Goal: Communication & Community: Ask a question

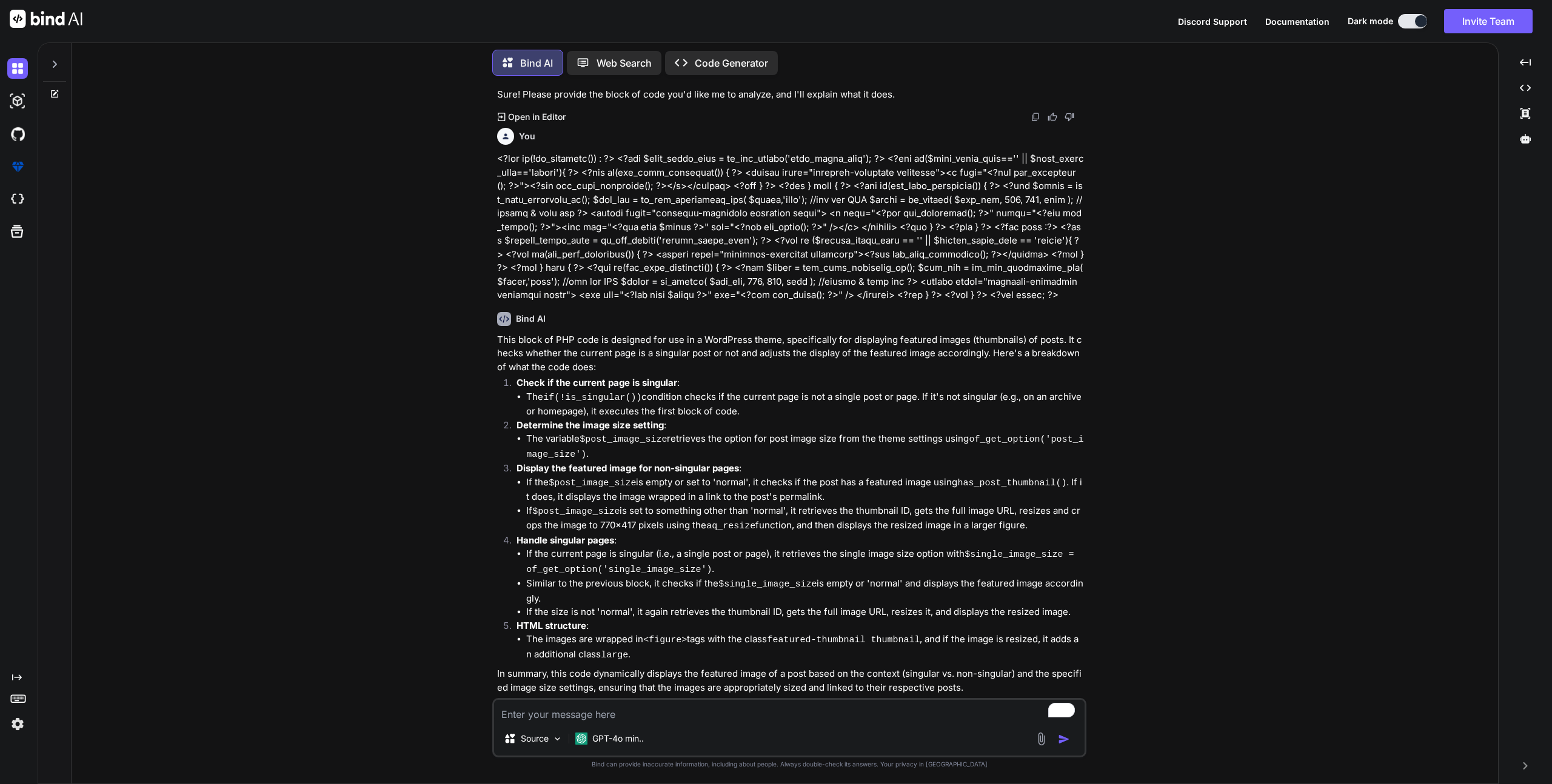
scroll to position [76, 0]
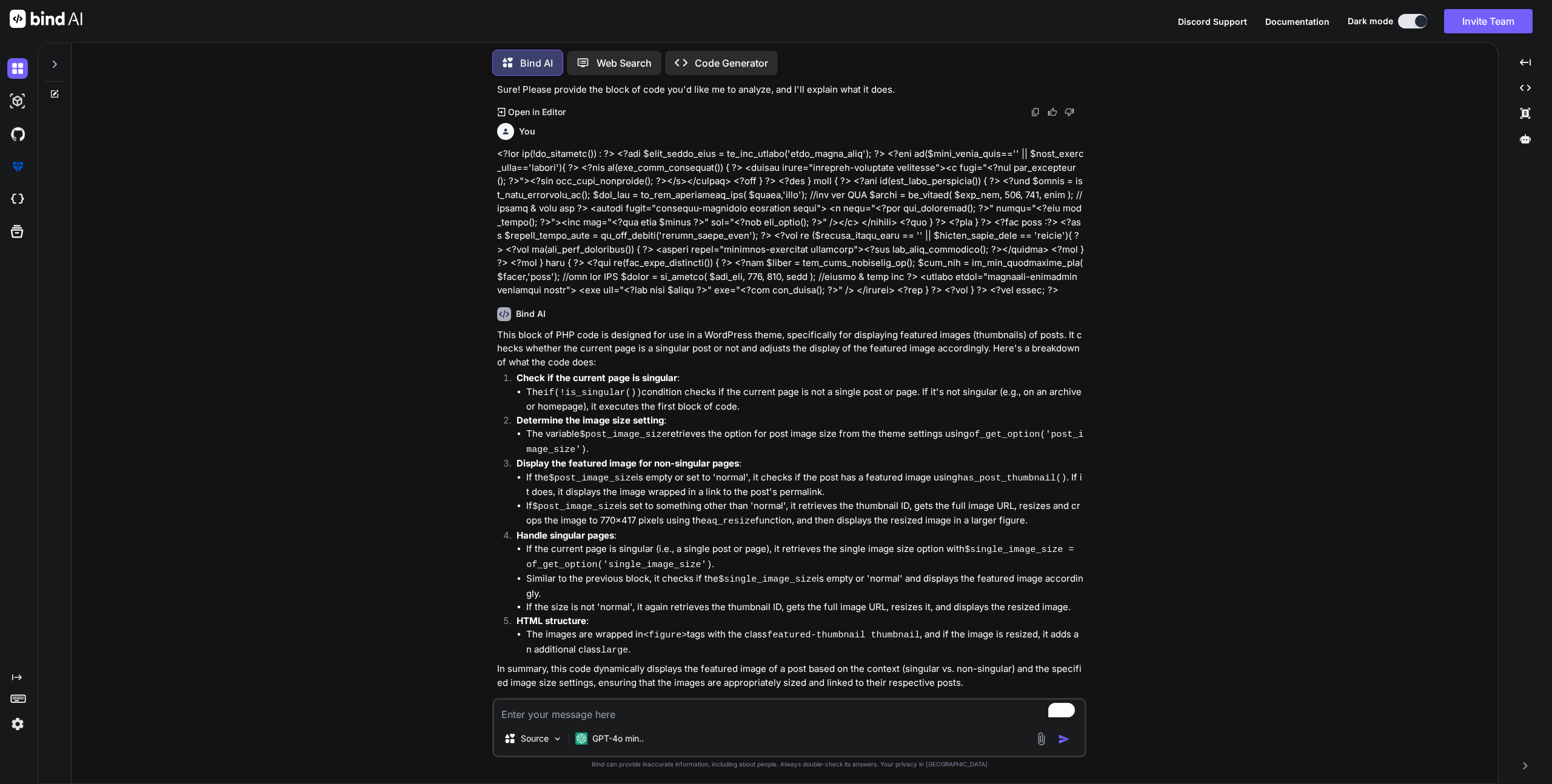
click at [54, 92] on icon at bounding box center [54, 93] width 10 height 10
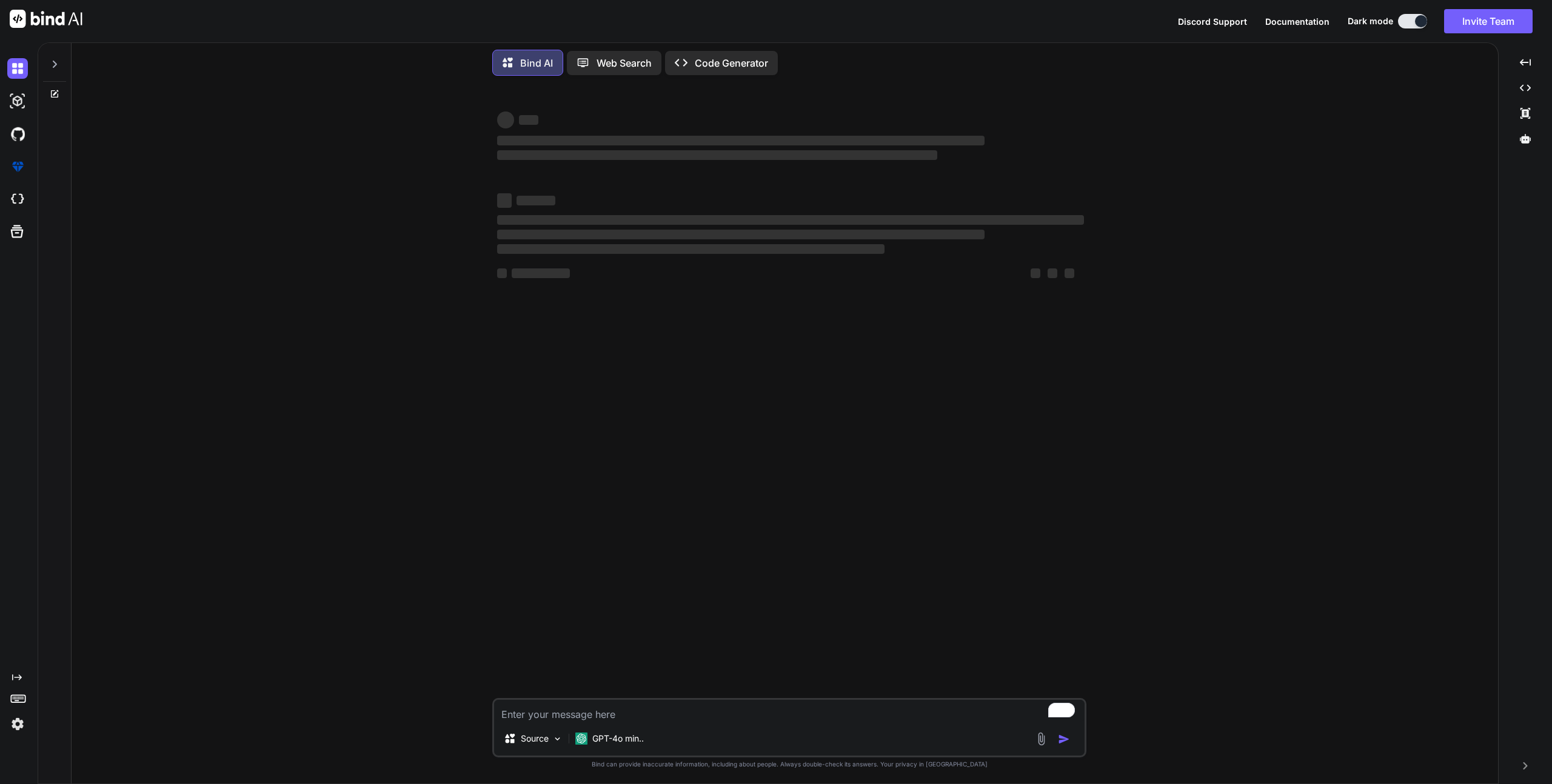
type textarea "x"
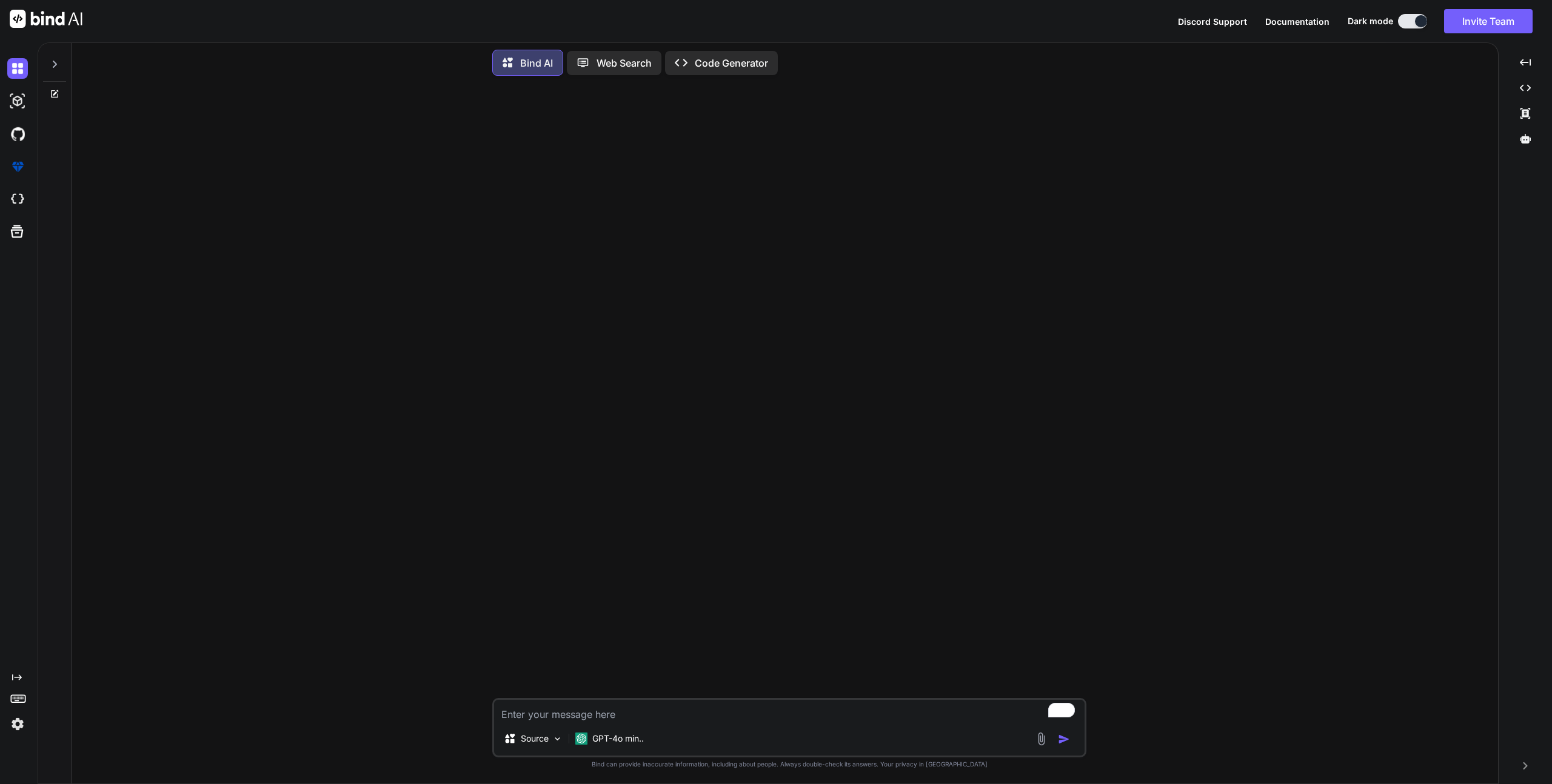
click at [599, 714] on textarea "To enrich screen reader interactions, please activate Accessibility in Grammarl…" at bounding box center [789, 711] width 590 height 22
type textarea "I"
type textarea "x"
type textarea "I"
type textarea "x"
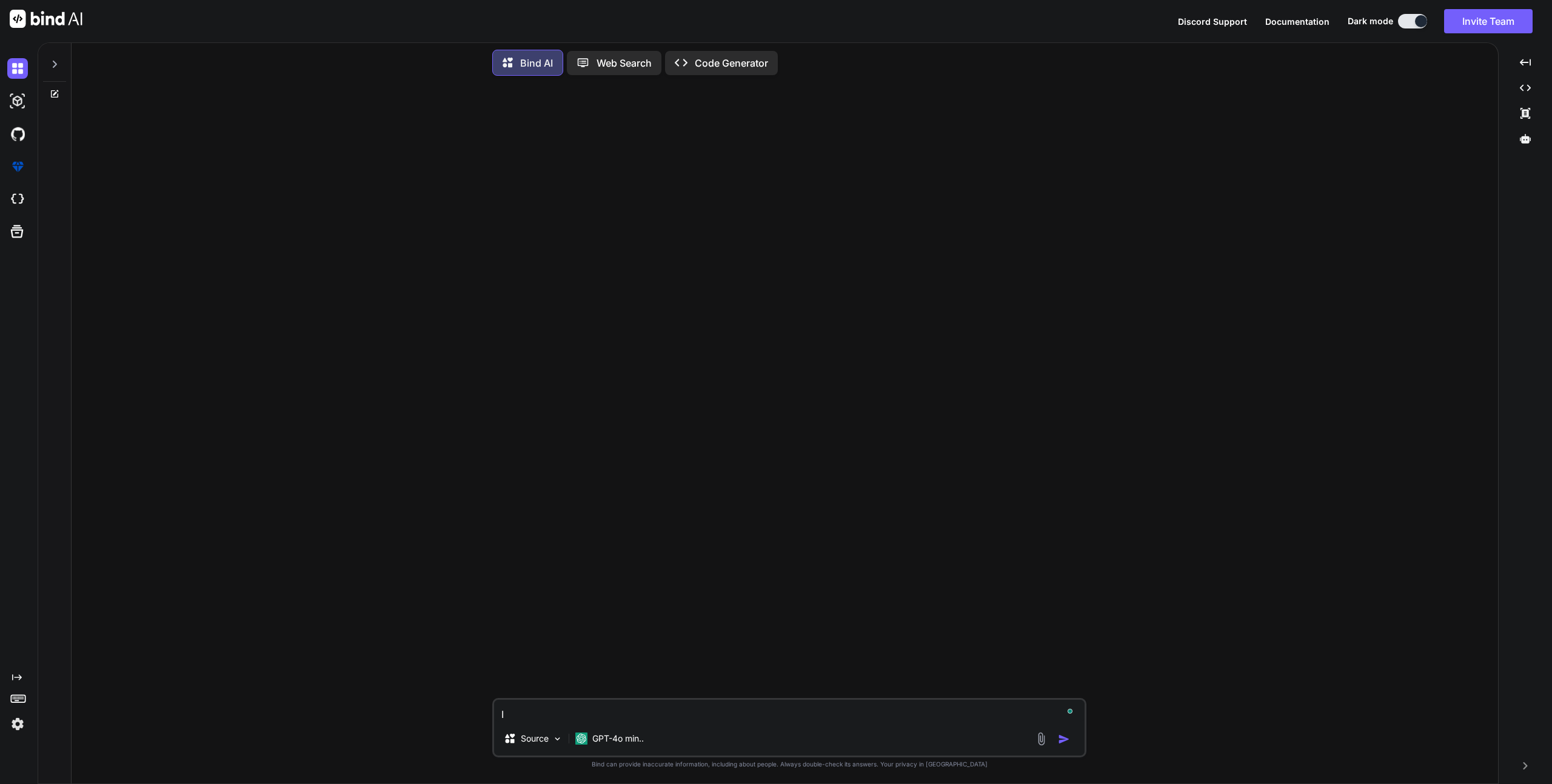
type textarea "I w"
type textarea "x"
type textarea "I wa"
type textarea "x"
type textarea "I wan"
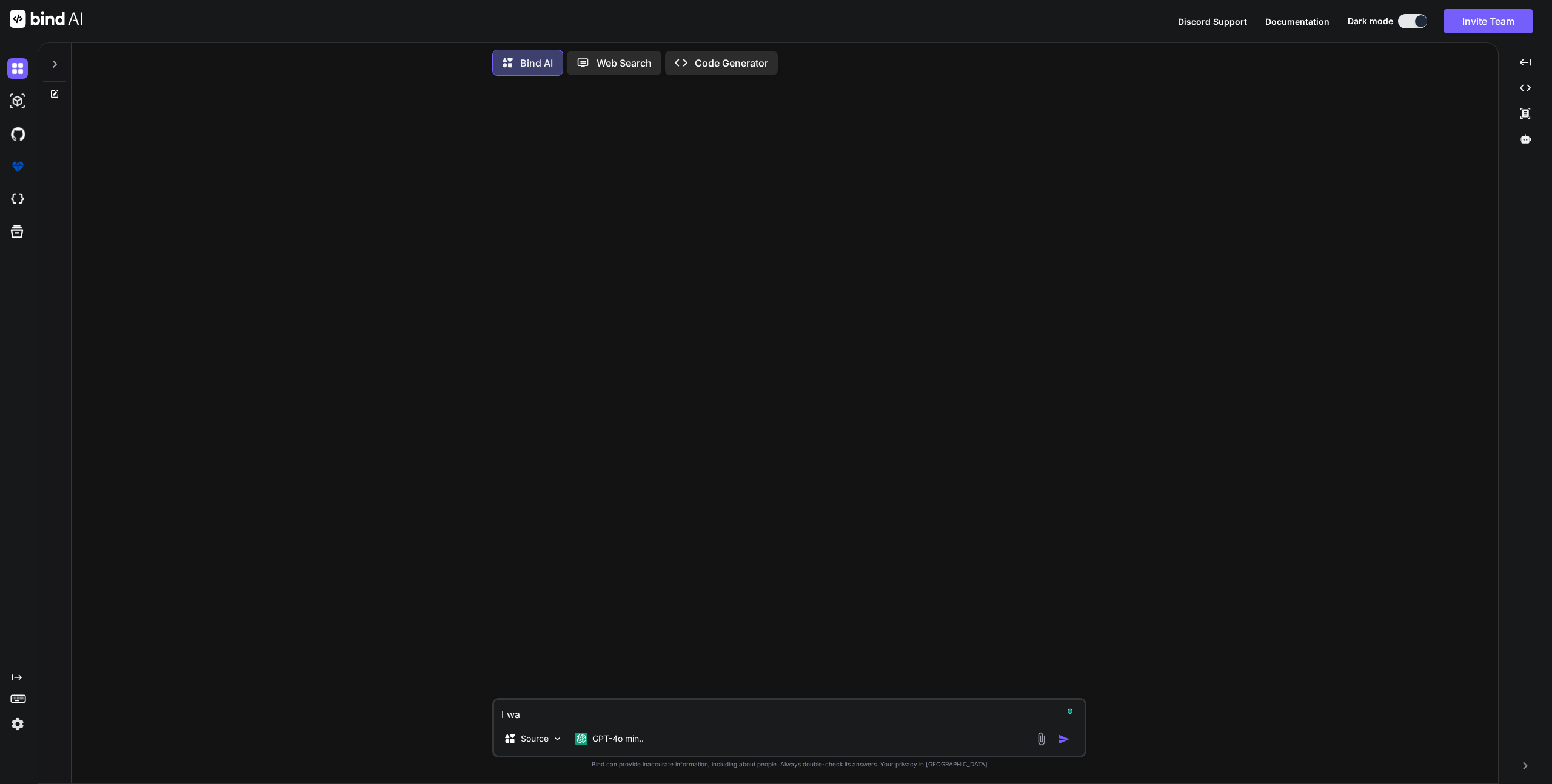
type textarea "x"
type textarea "I want"
type textarea "x"
type textarea "I want"
type textarea "x"
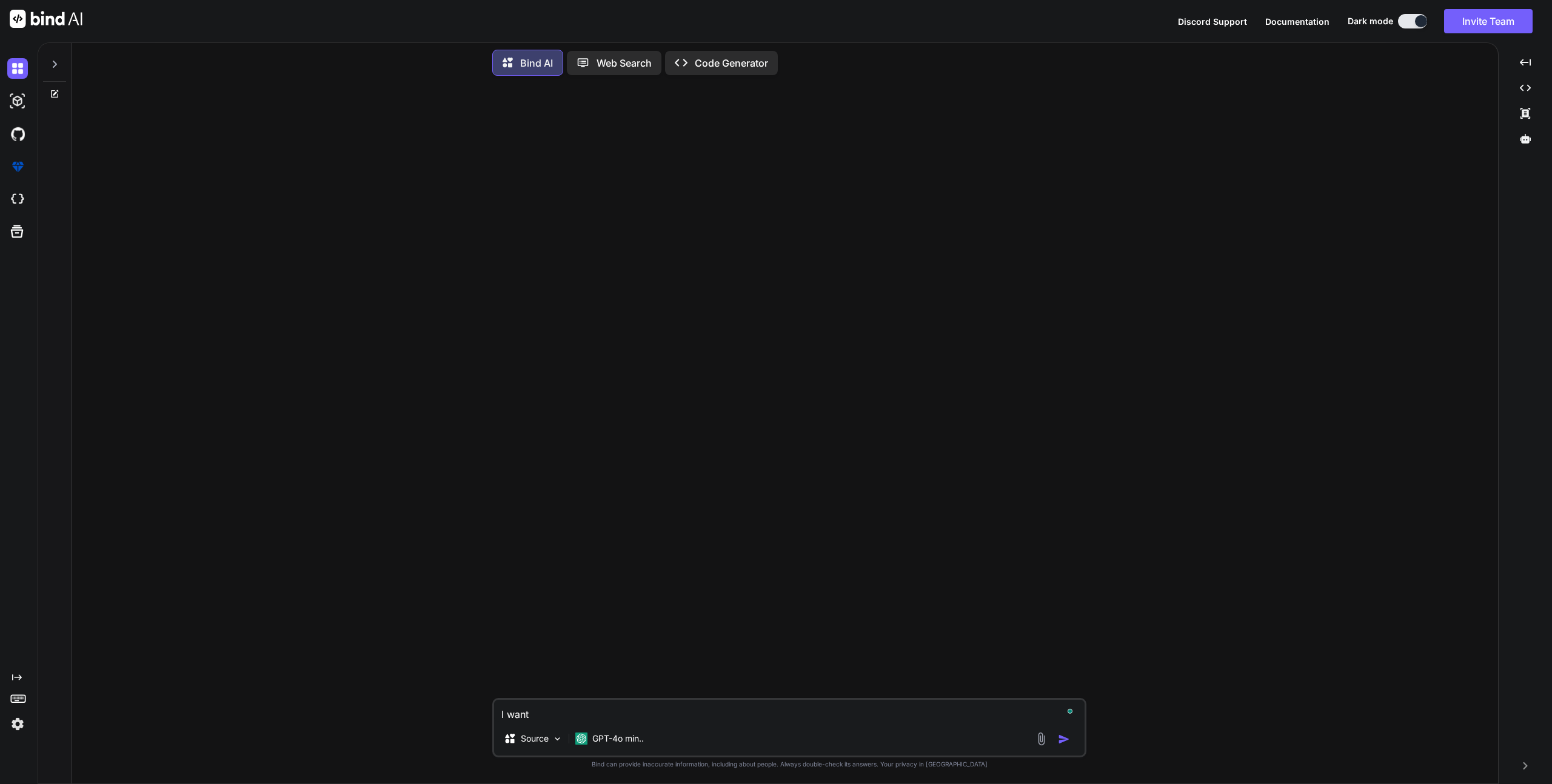
type textarea "I want t"
type textarea "x"
type textarea "I want to"
type textarea "x"
type textarea "I want to"
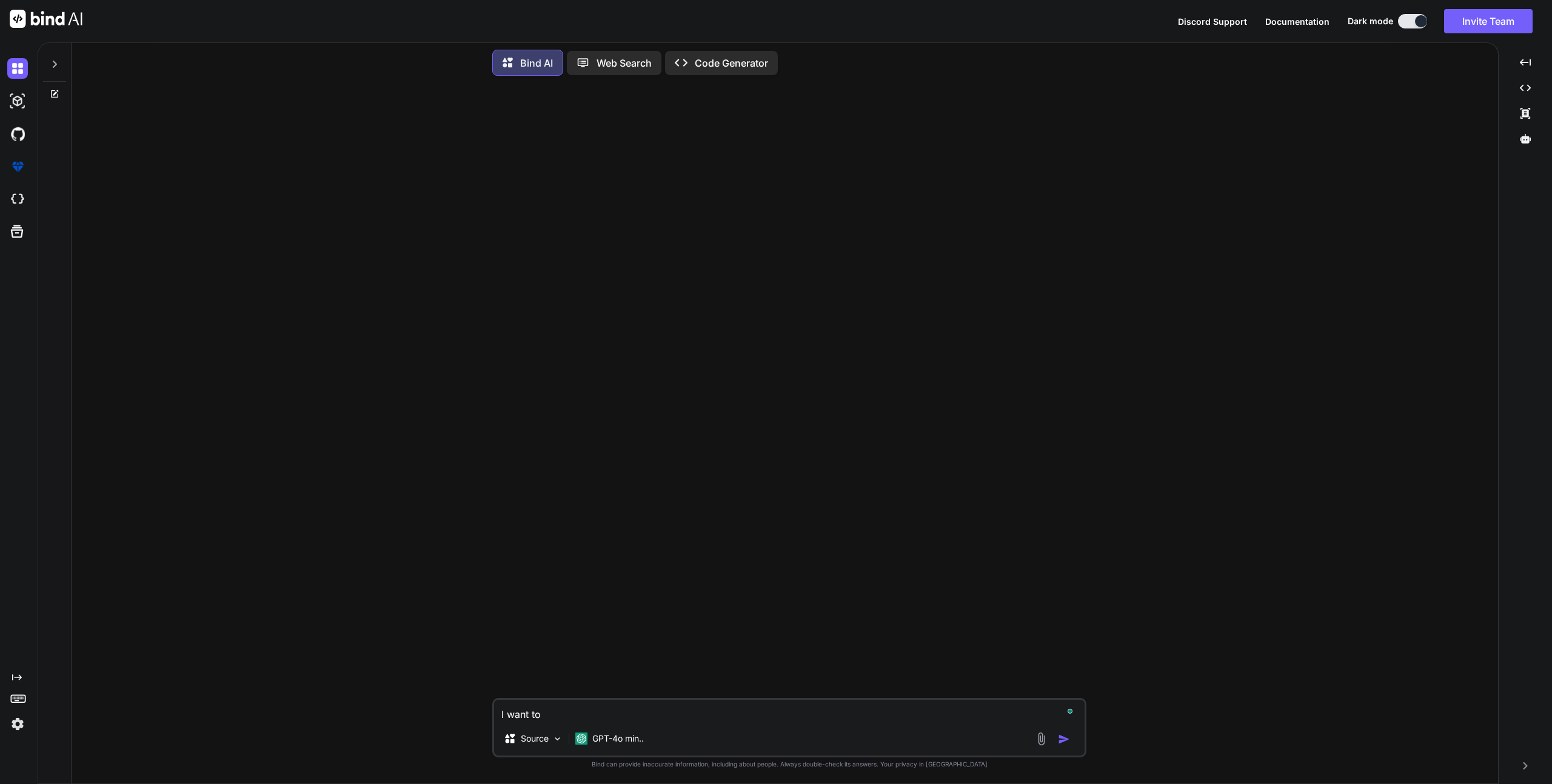
type textarea "x"
type textarea "I want to r"
type textarea "x"
type textarea "I want to re"
type textarea "x"
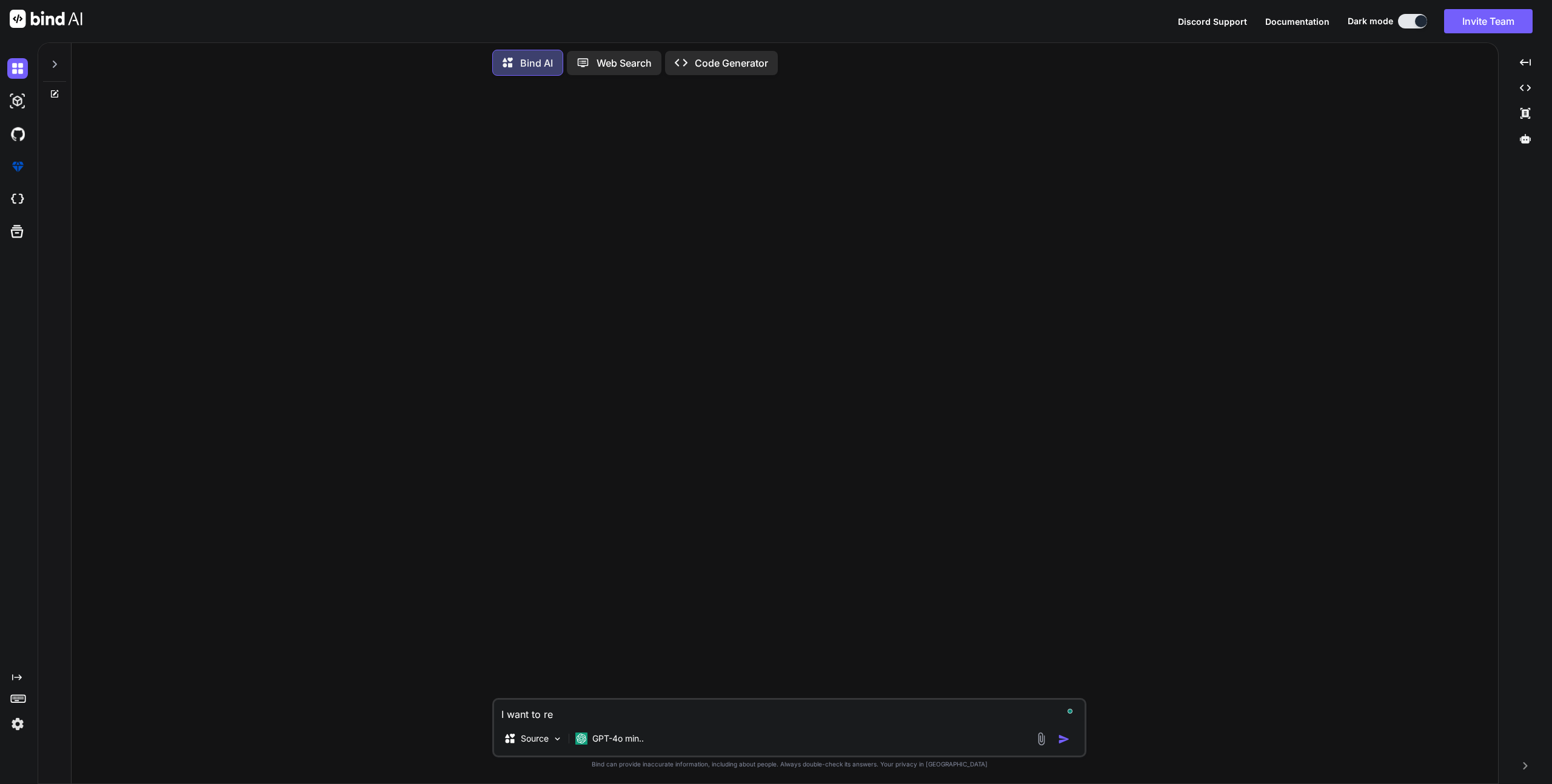
type textarea "I want to rep"
type textarea "x"
type textarea "I want to repl"
type textarea "x"
type textarea "I want to repli"
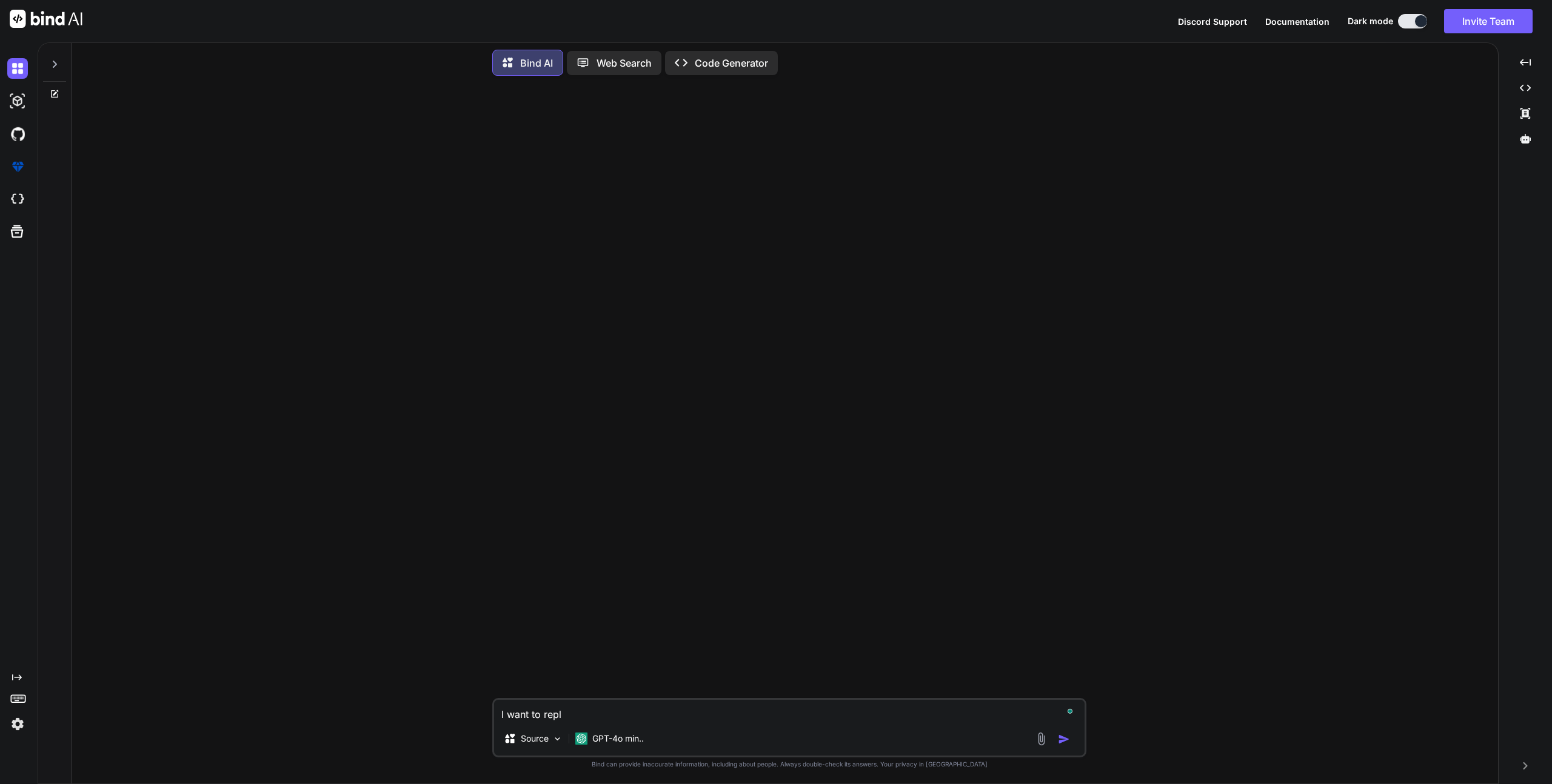
type textarea "x"
type textarea "I want to replic"
type textarea "x"
type textarea "I want to replica"
type textarea "x"
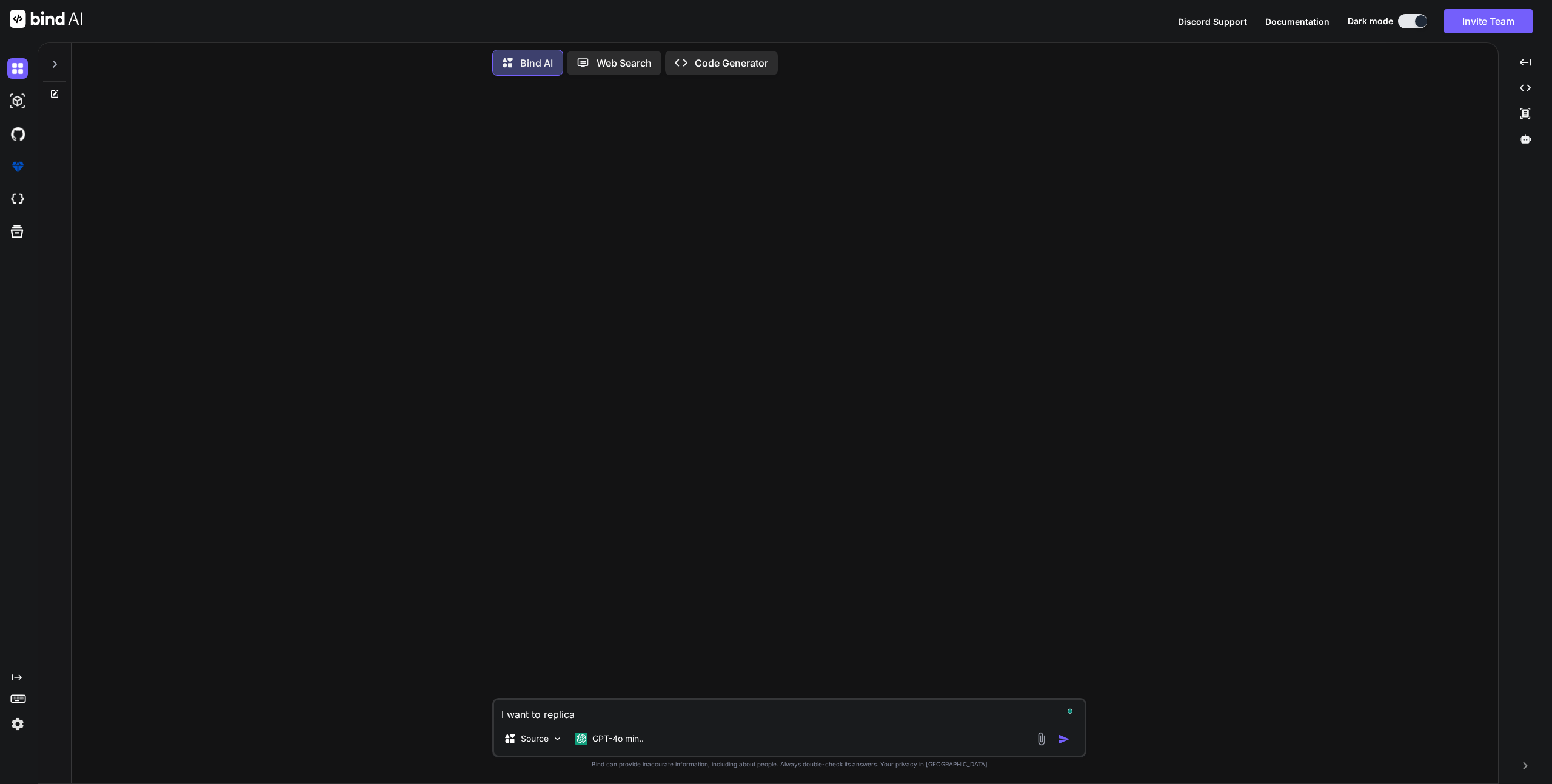
type textarea "I want to replicat"
type textarea "x"
type textarea "I want to replicate"
type textarea "x"
type textarea "I want to replicate"
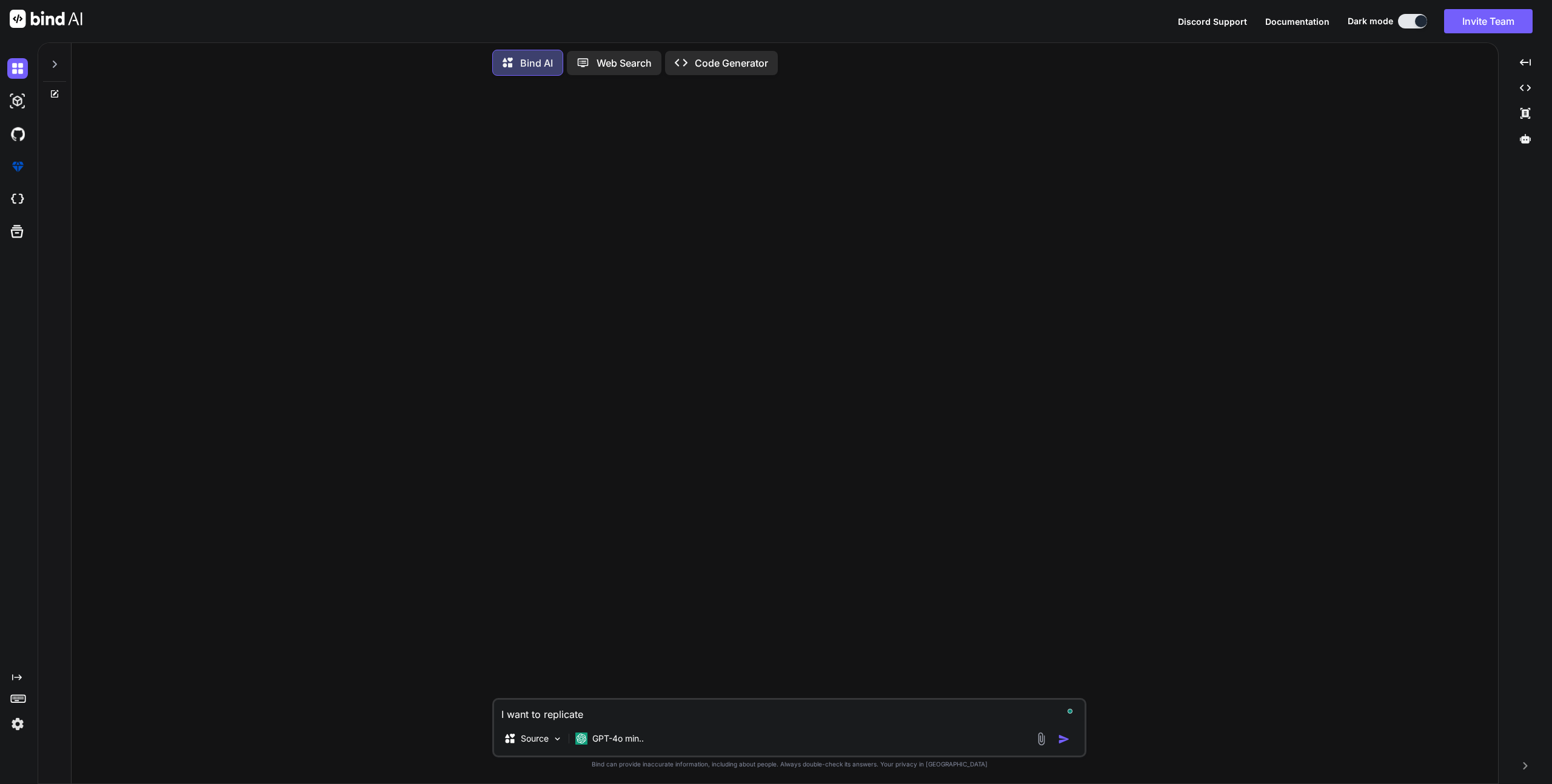
type textarea "x"
type textarea "I want to replicate t"
type textarea "x"
type textarea "I want to replicate th"
type textarea "x"
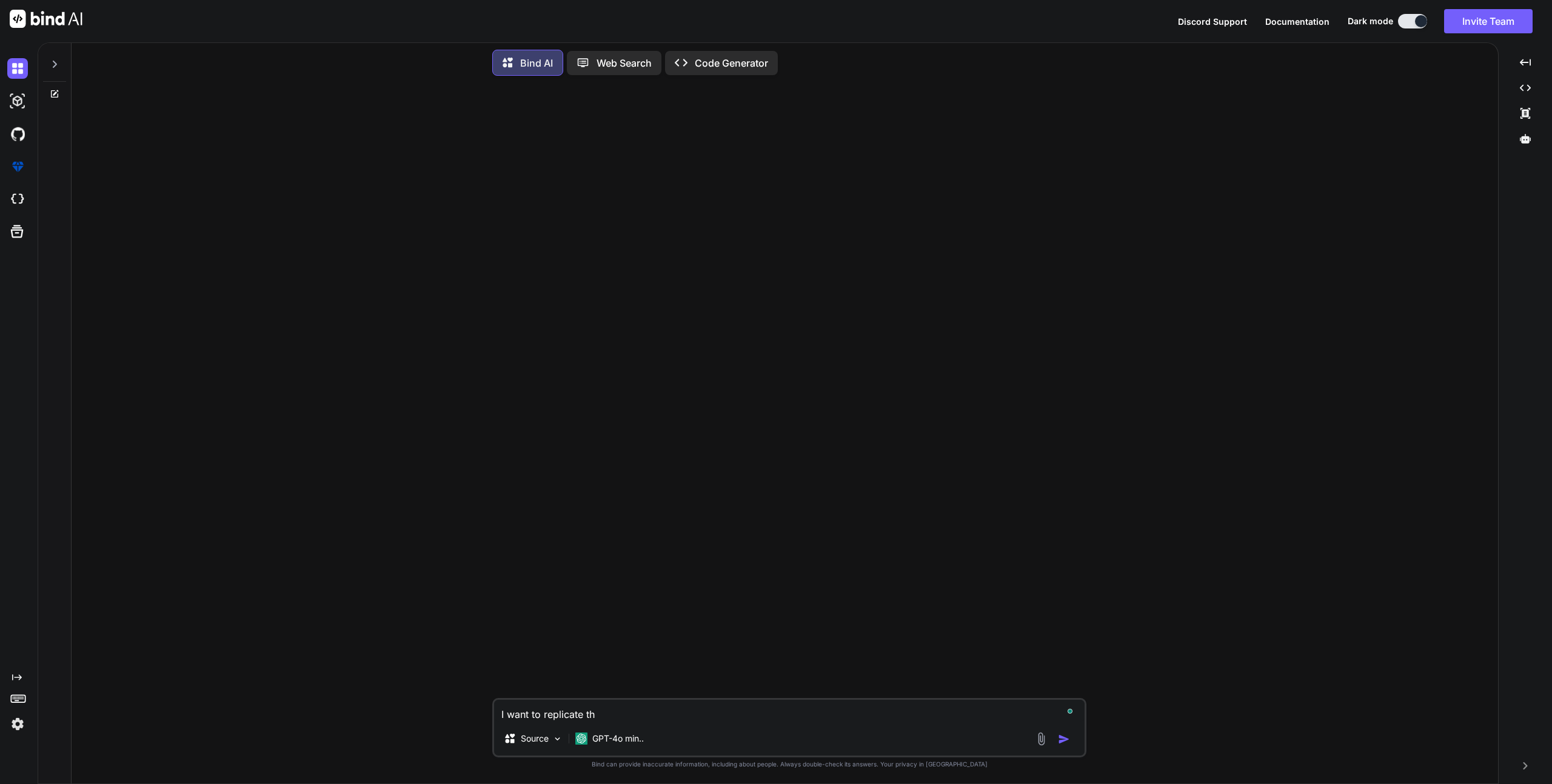
type textarea "I want to replicate the"
type textarea "x"
type textarea "I want to replicate the"
type textarea "x"
type textarea "I want to replicate the v"
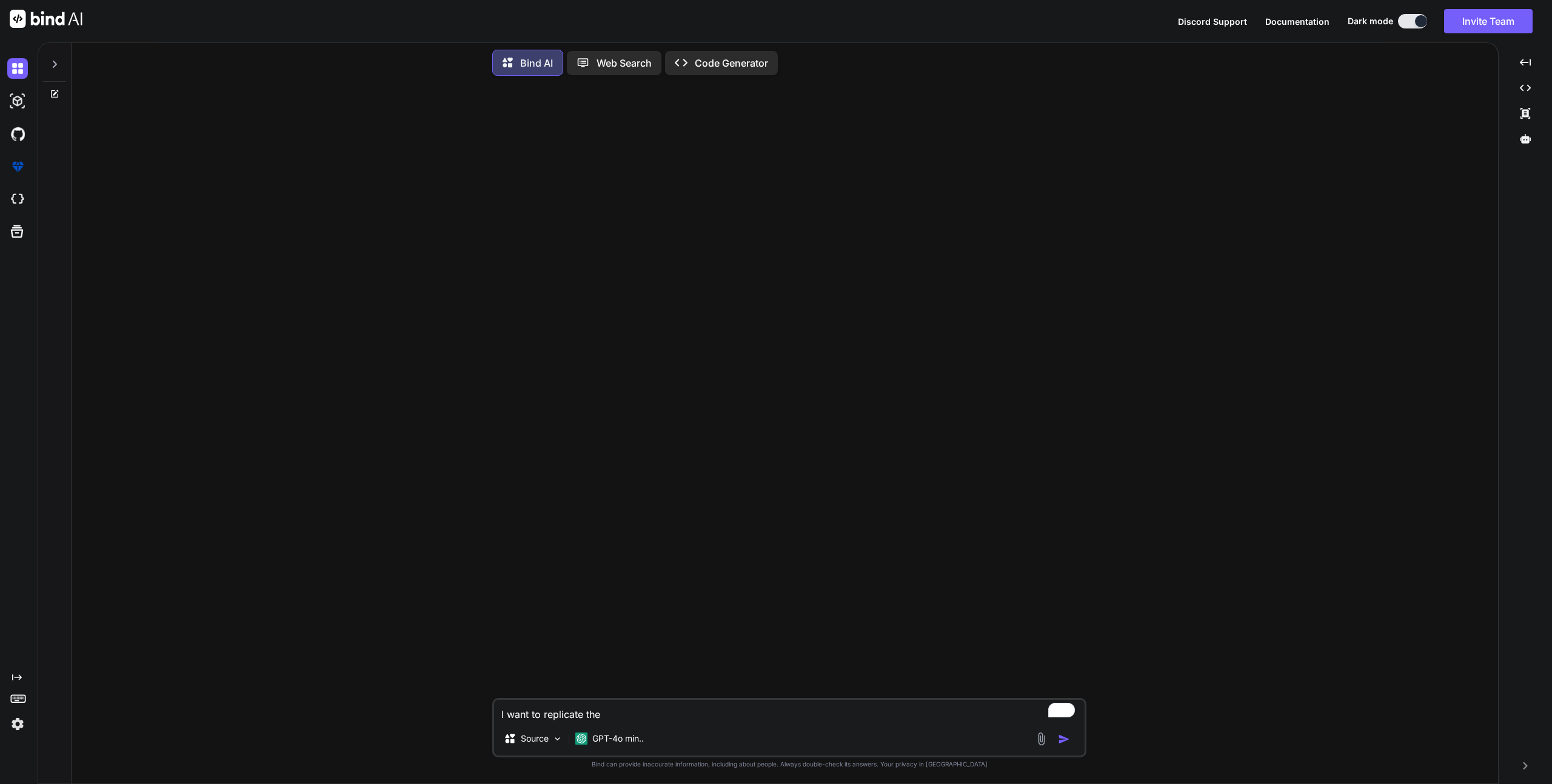
type textarea "x"
type textarea "I want to replicate the vi"
type textarea "x"
type textarea "I want to replicate the vid"
type textarea "x"
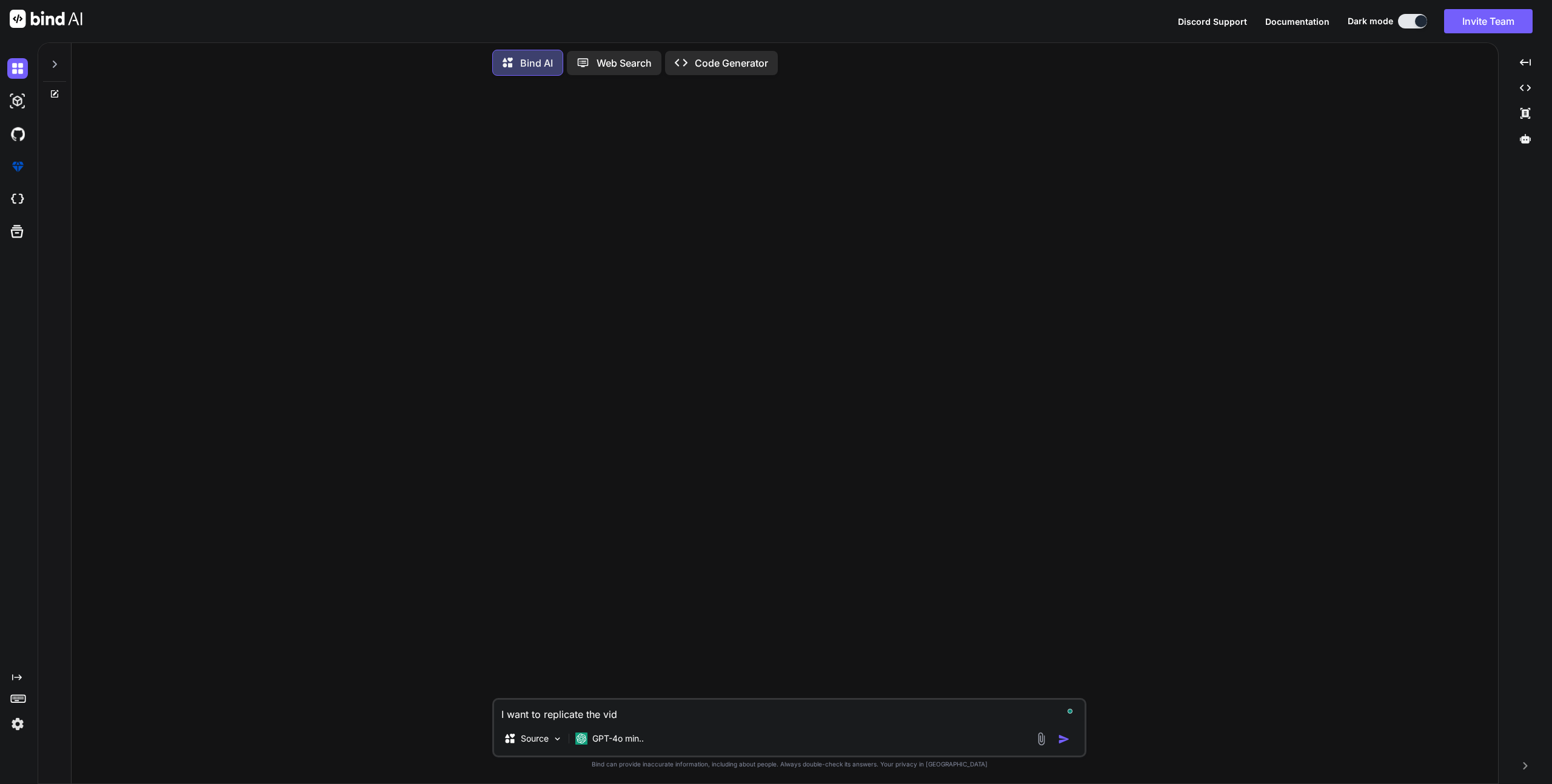
type textarea "I want to replicate the vide"
type textarea "x"
type textarea "I want to replicate the video"
type textarea "x"
type textarea "I want to replicate the video"
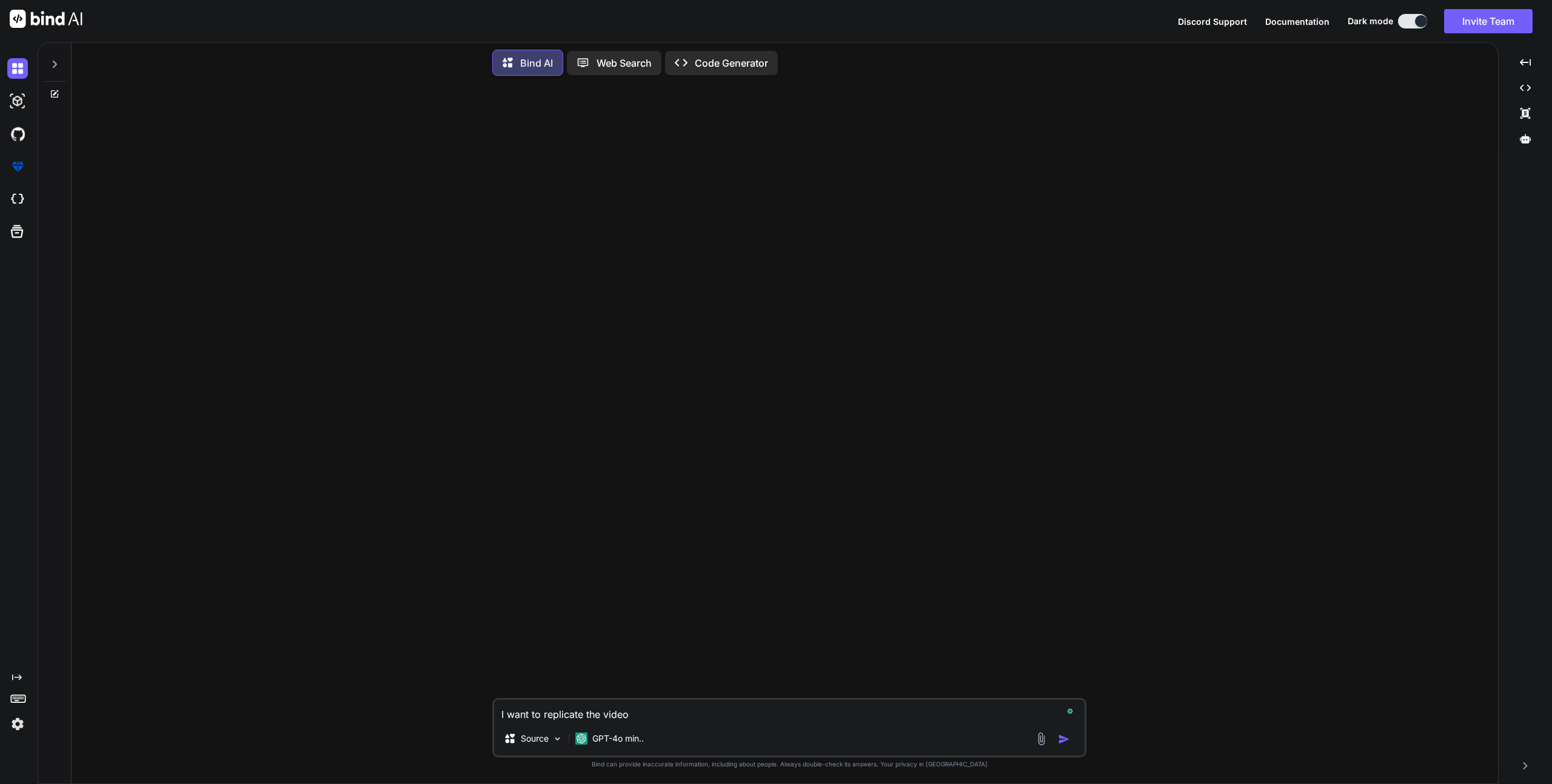
type textarea "x"
type textarea "I want to replicate the video m"
type textarea "x"
type textarea "I want to replicate the video ma"
type textarea "x"
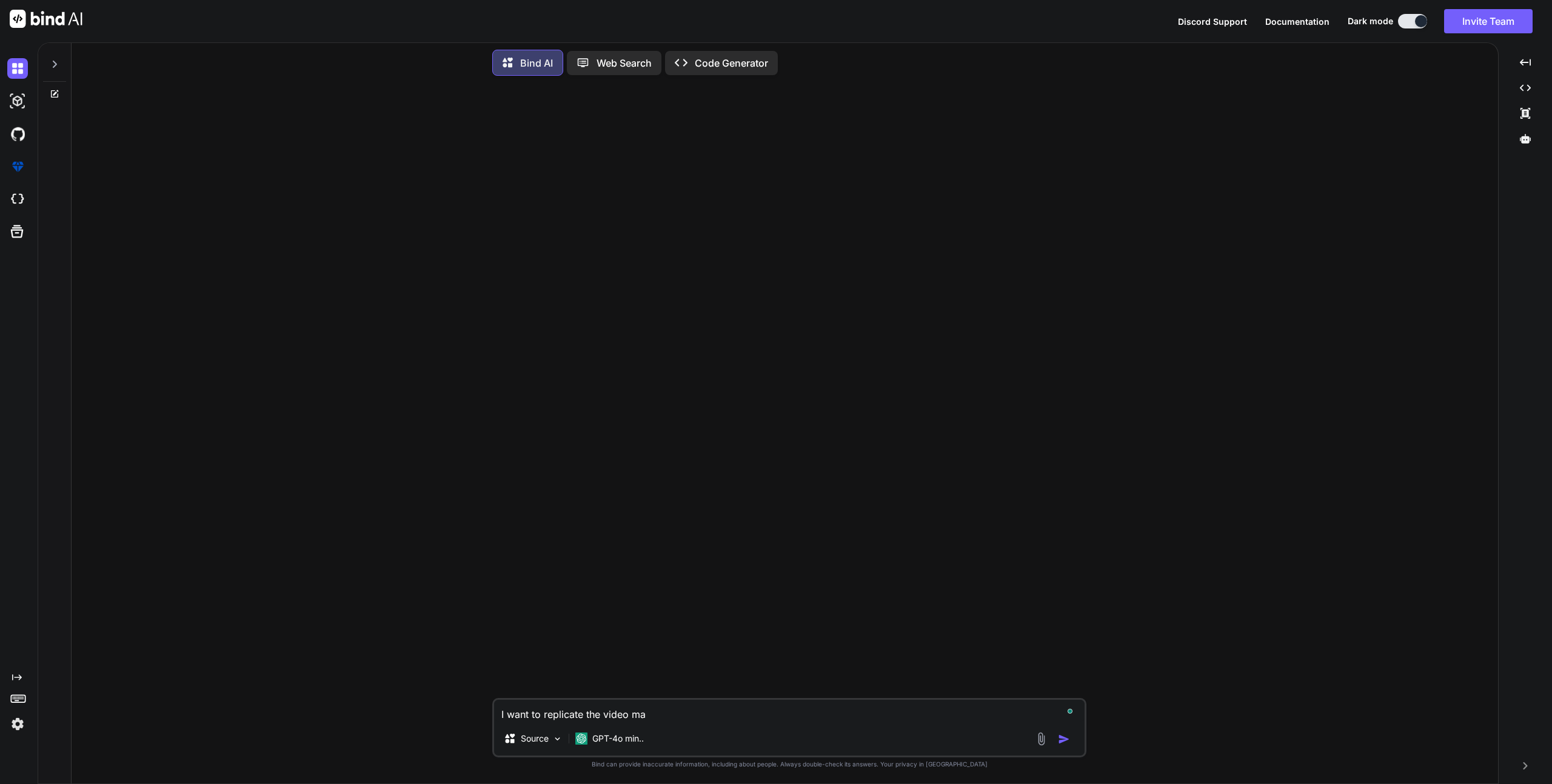
type textarea "I want to replicate the video mas"
type textarea "x"
type textarea "I want to replicate the video mask"
type textarea "x"
type textarea "I want to replicate the video mask"
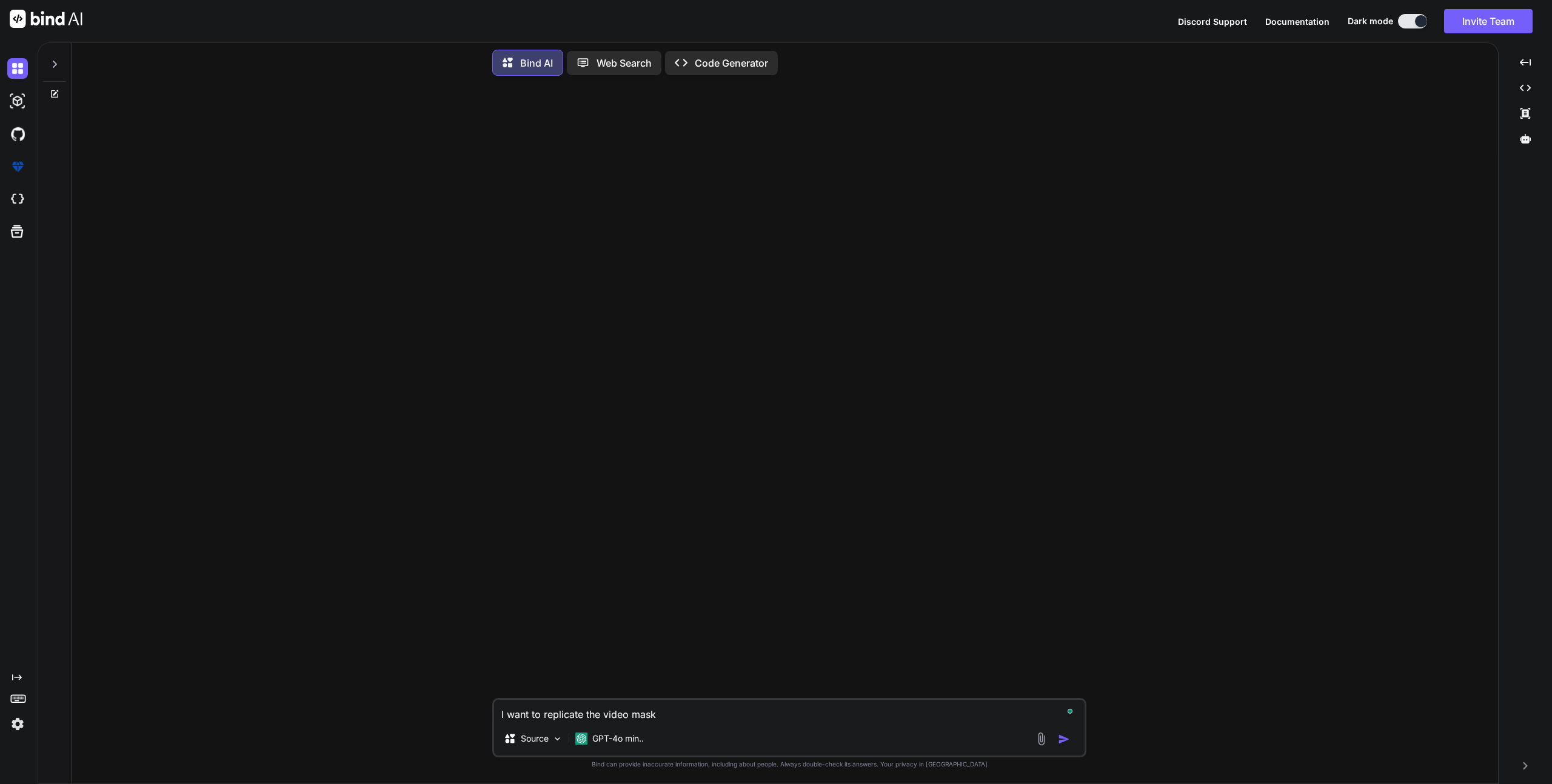
type textarea "x"
type textarea "I want to replicate the video mask s"
type textarea "x"
type textarea "I want to replicate the video mask sc"
type textarea "x"
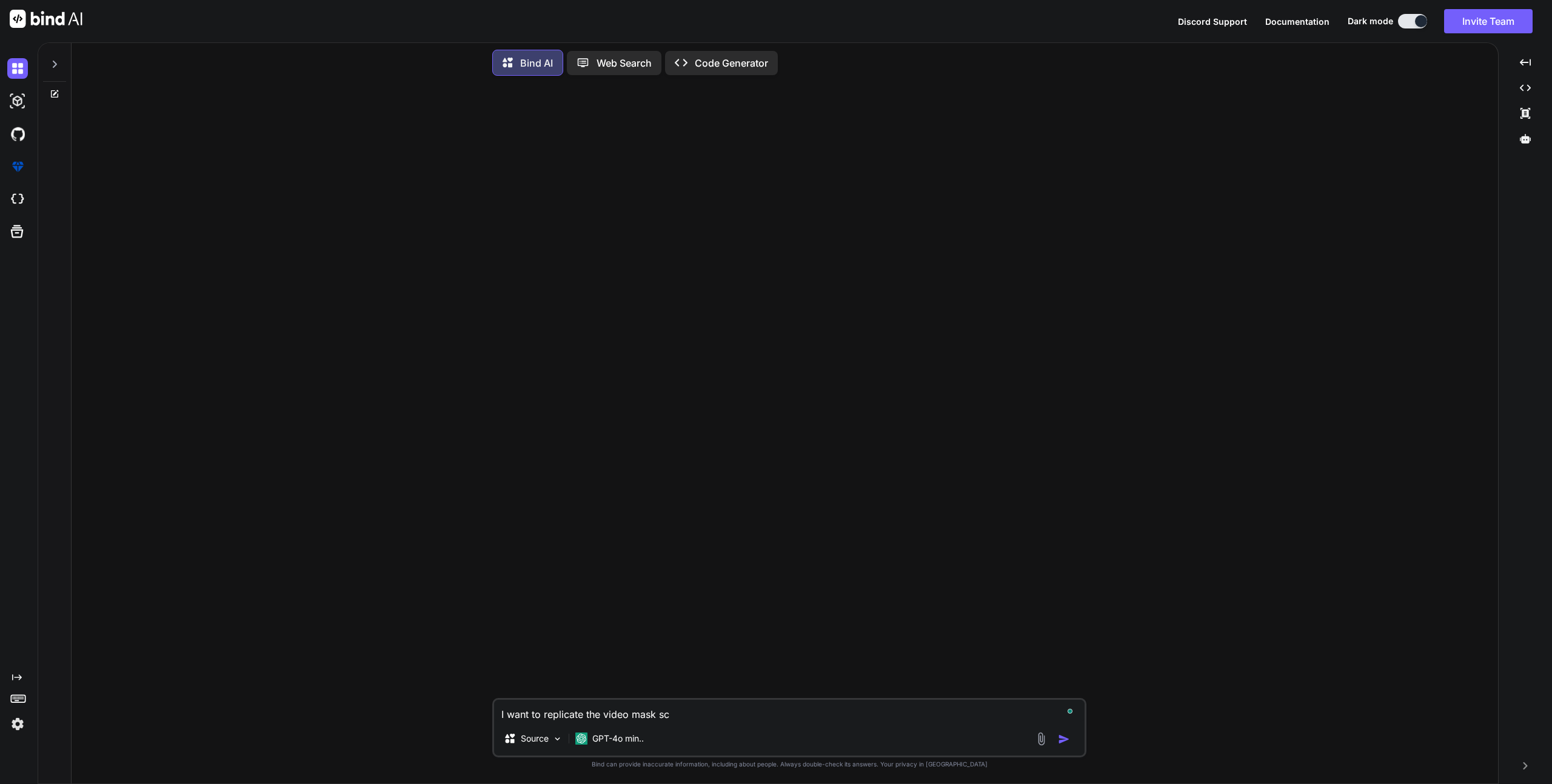
type textarea "I want to replicate the video mask scr"
type textarea "x"
type textarea "I want to replicate the video mask scro"
type textarea "x"
type textarea "I want to replicate the video mask scrol"
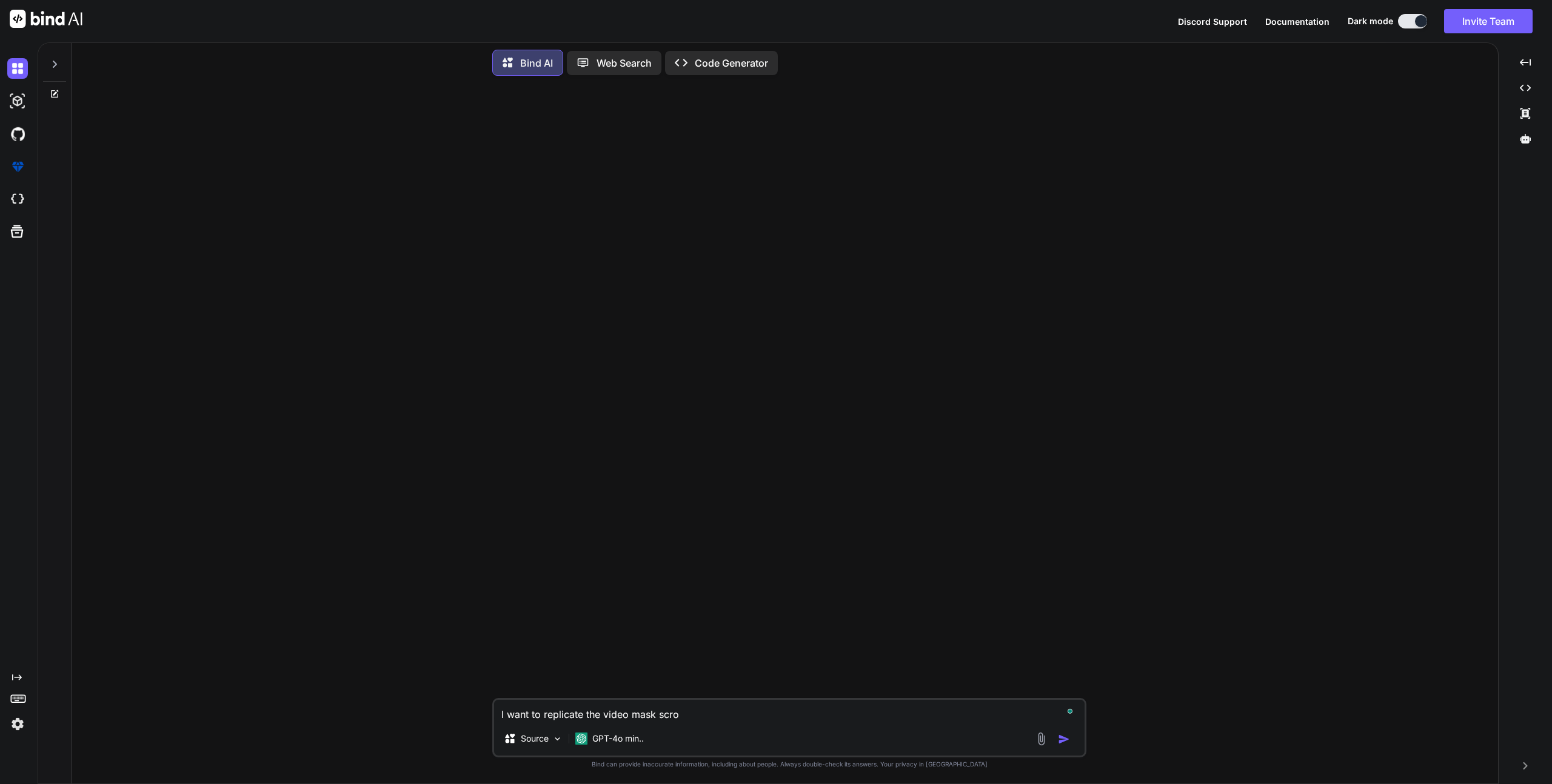
type textarea "x"
type textarea "I want to replicate the video mask scroll"
type textarea "x"
type textarea "I want to replicate the video mask scroll"
type textarea "x"
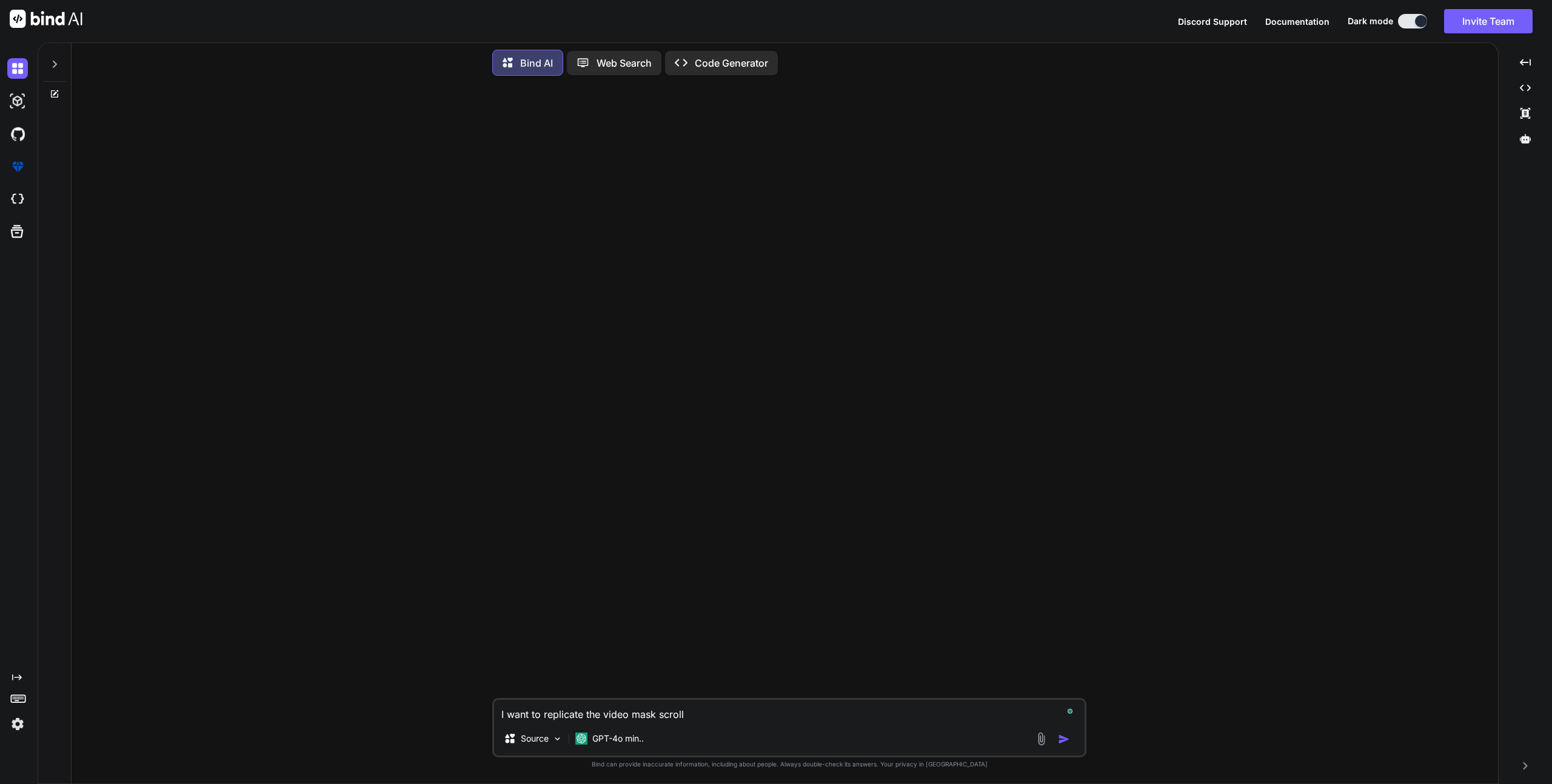
type textarea "I want to replicate the video mask scroll t"
type textarea "x"
type textarea "I want to replicate the video mask scroll tr"
type textarea "x"
type textarea "I want to replicate the video mask scroll tra"
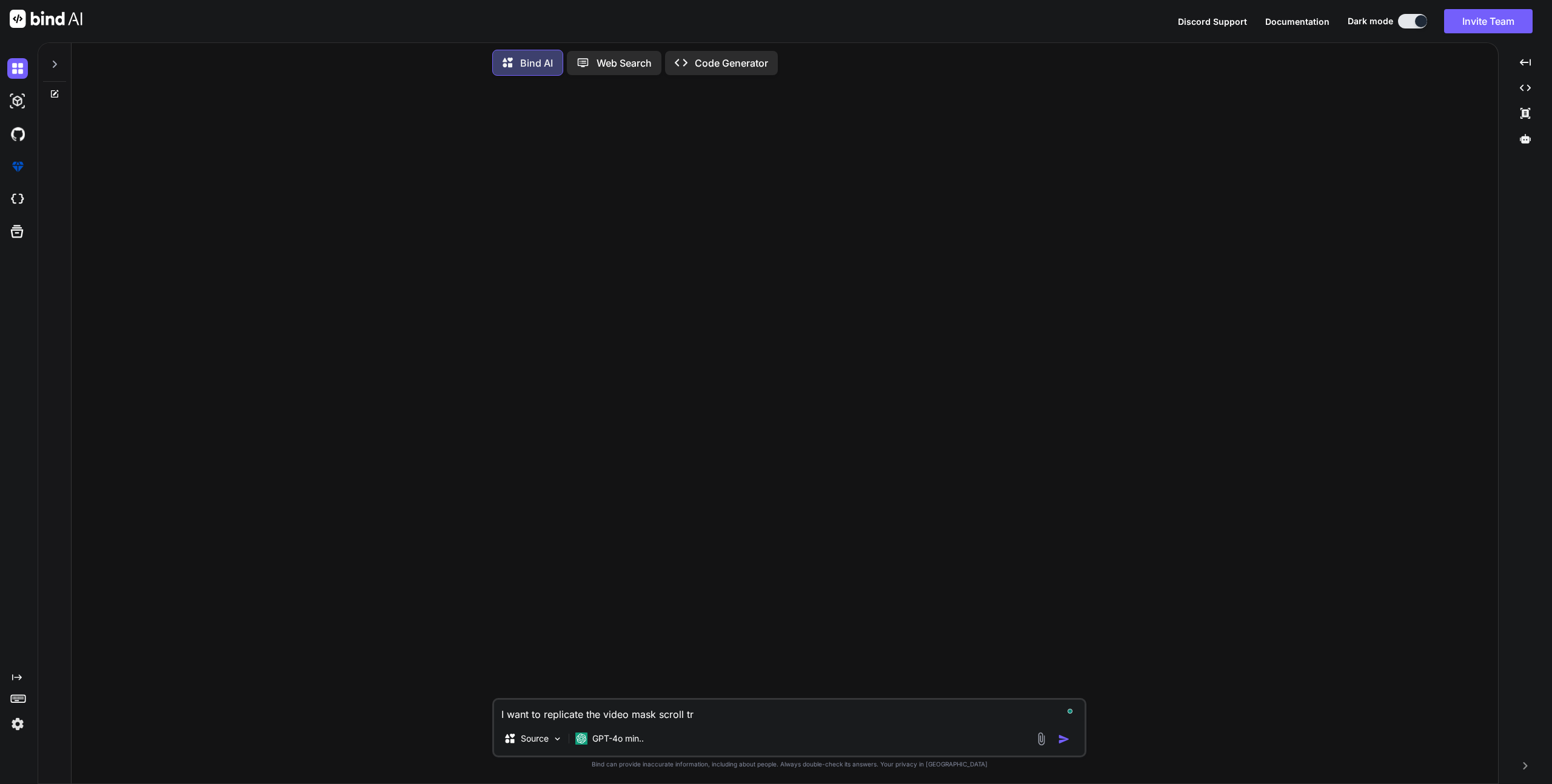
type textarea "x"
type textarea "I want to replicate the video mask scroll [PERSON_NAME]"
type textarea "x"
type textarea "I want to replicate the video mask scroll trans"
type textarea "x"
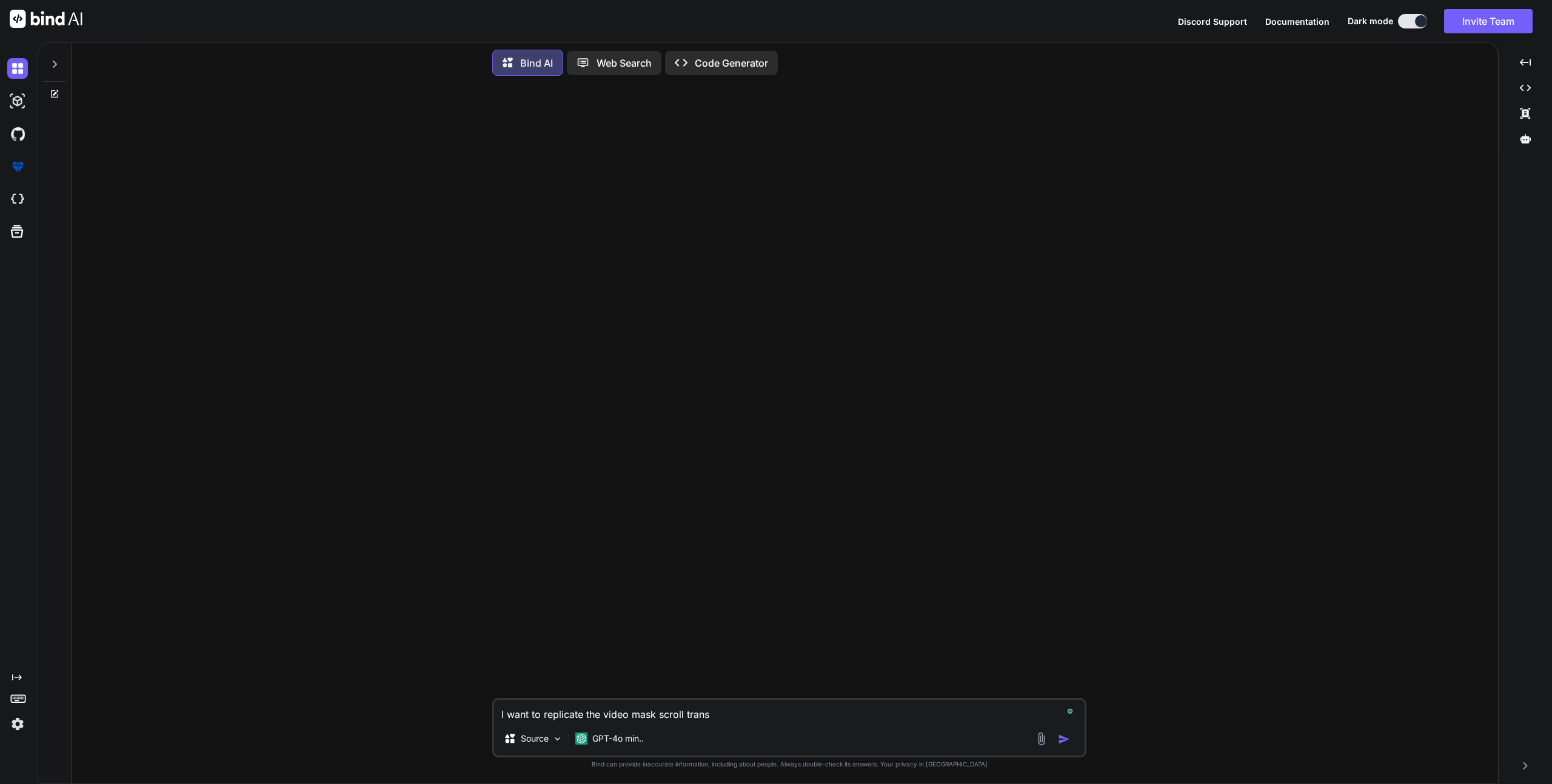
type textarea "I want to replicate the video mask scroll transf"
type textarea "x"
type textarea "I want to replicate the video mask scroll transfo"
type textarea "x"
type textarea "I want to replicate the video mask scroll transfor"
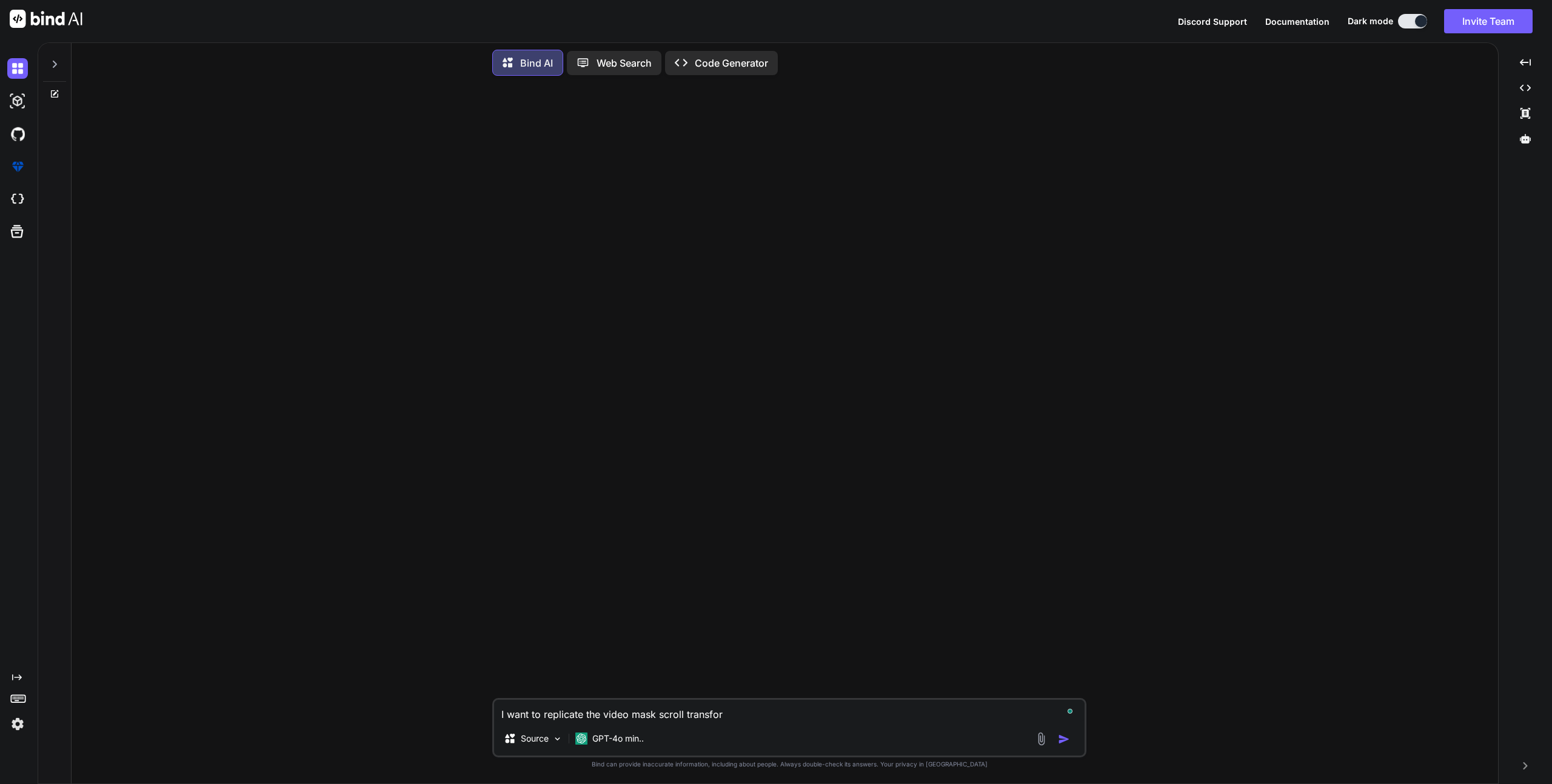
type textarea "x"
type textarea "I want to replicate the video mask scroll transform"
type textarea "x"
type textarea "I want to replicate the video mask scroll transforma"
type textarea "x"
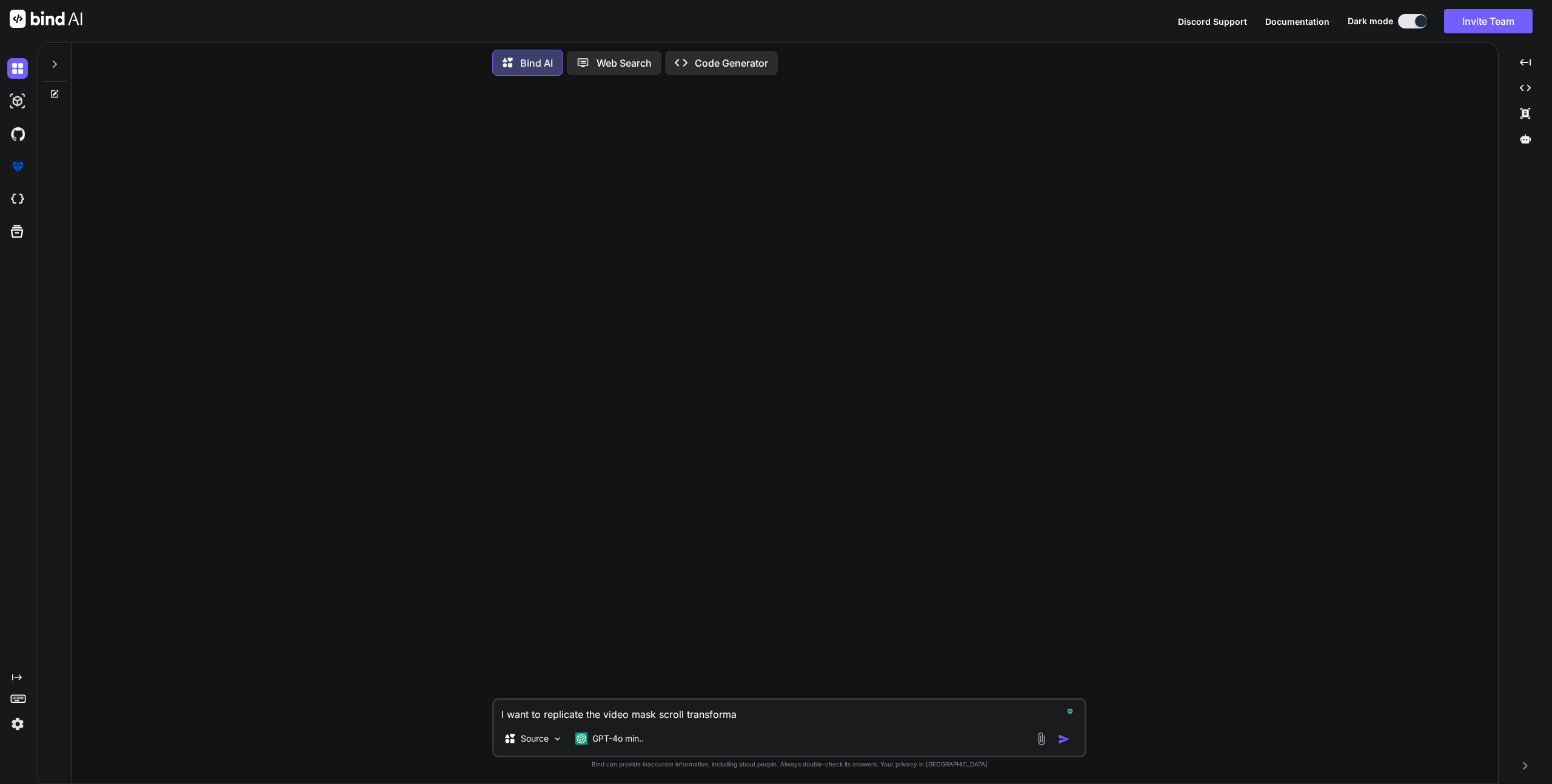
type textarea "I want to replicate the video mask scroll transformat"
type textarea "x"
type textarea "I want to replicate the video mask scroll transformati"
type textarea "x"
type textarea "I want to replicate the video mask scroll transformatio"
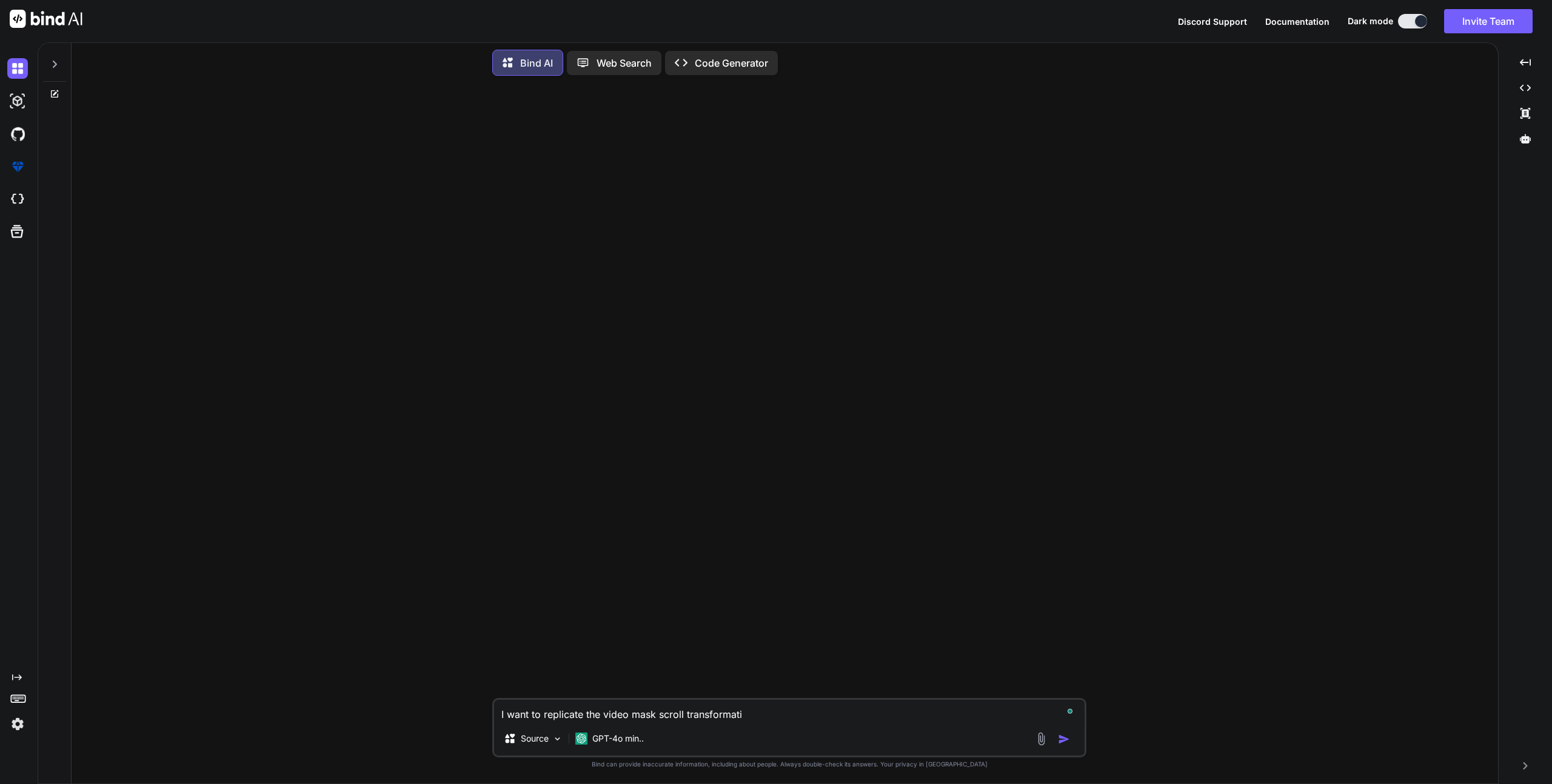
type textarea "x"
type textarea "I want to replicate the video mask scroll transformation"
type textarea "x"
type textarea "I want to replicate the video mask scroll transformation"
type textarea "x"
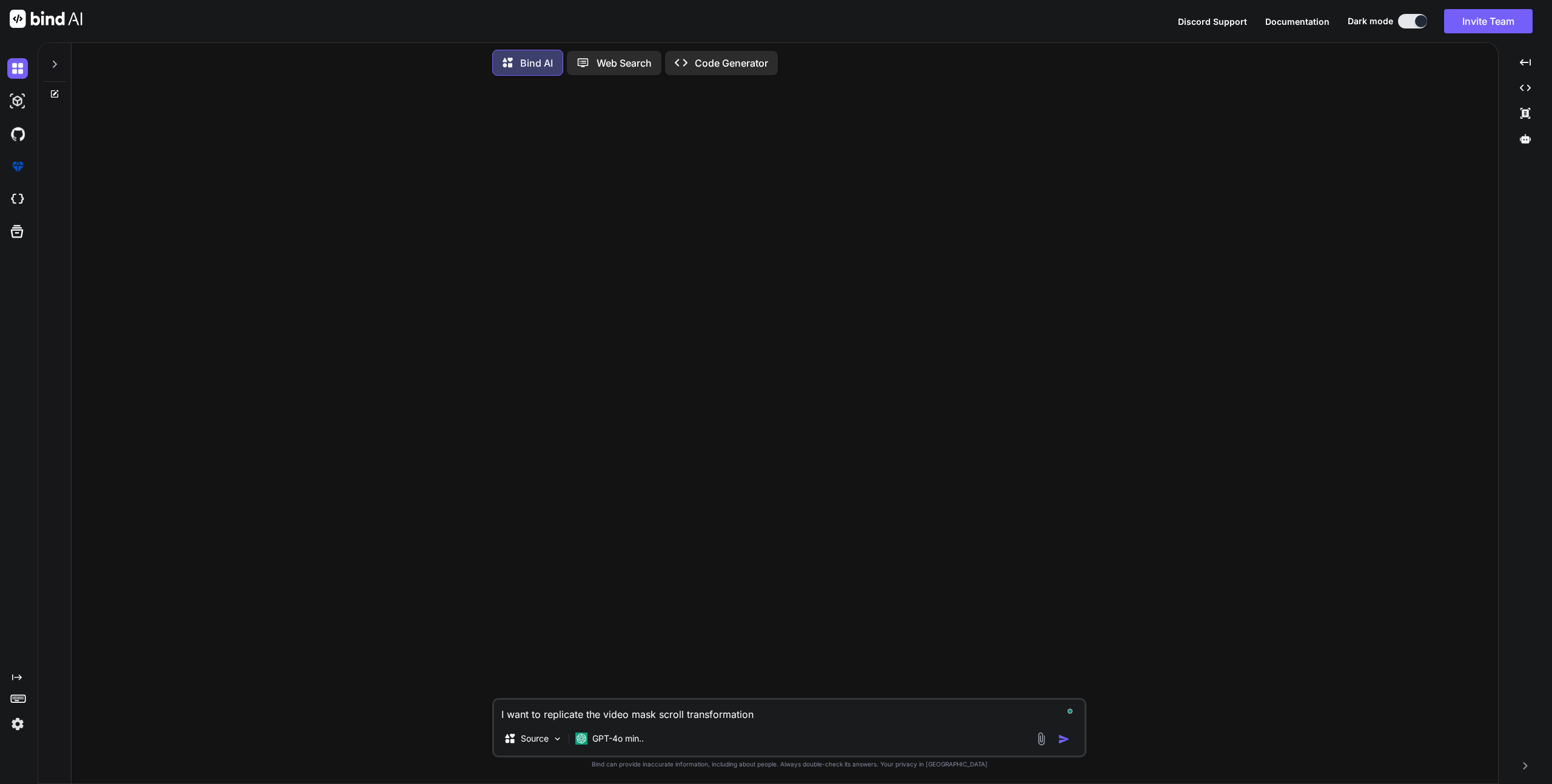
type textarea "I want to replicate the video mask scroll transformation o"
type textarea "x"
type textarea "I want to replicate the video mask scroll transformation on"
type textarea "x"
type textarea "I want to replicate the video mask scroll transformation on"
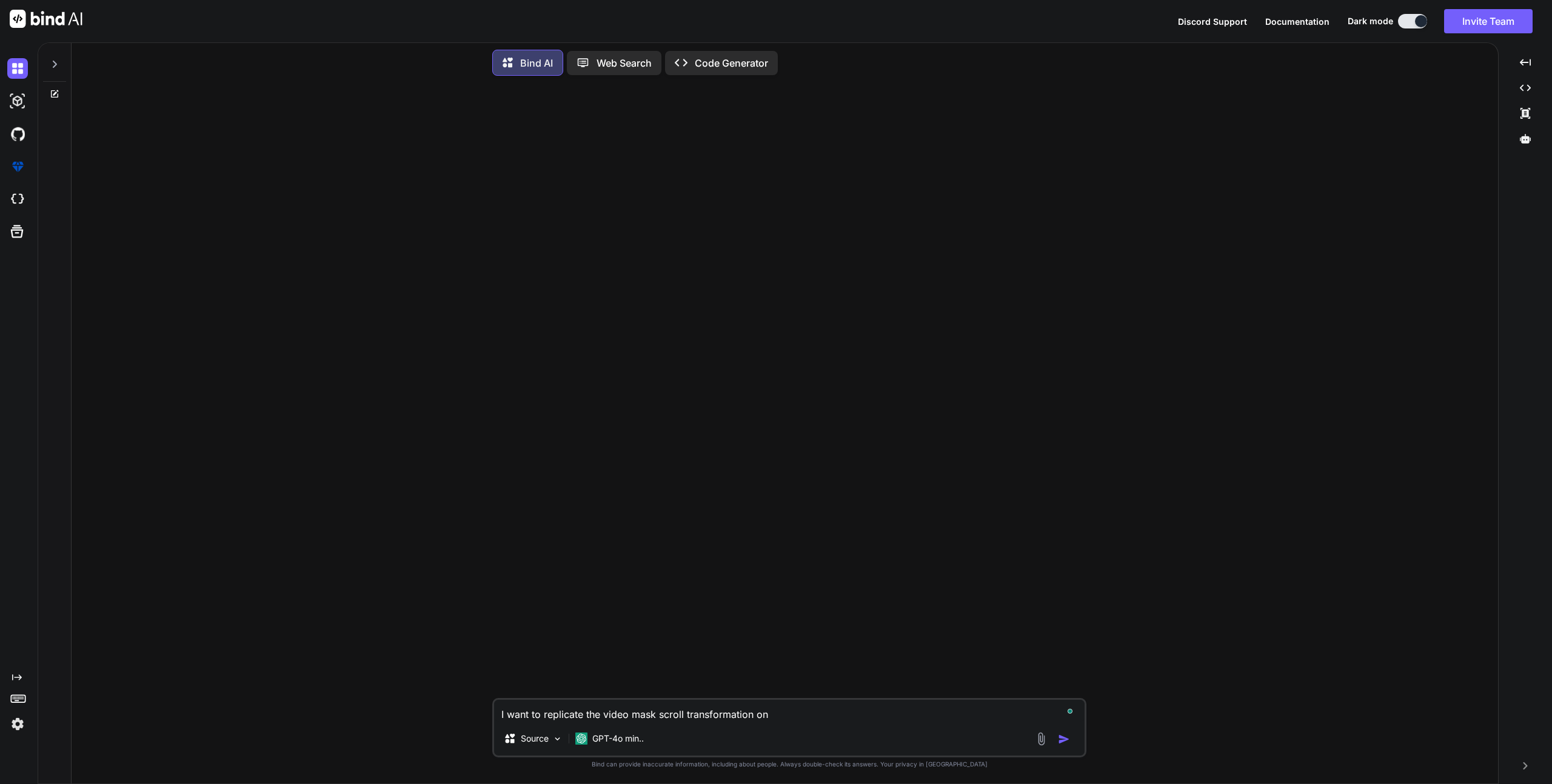
type textarea "x"
type textarea "I want to replicate the video mask scroll transformation on t"
type textarea "x"
type textarea "I want to replicate the video mask scroll transformation on th"
type textarea "x"
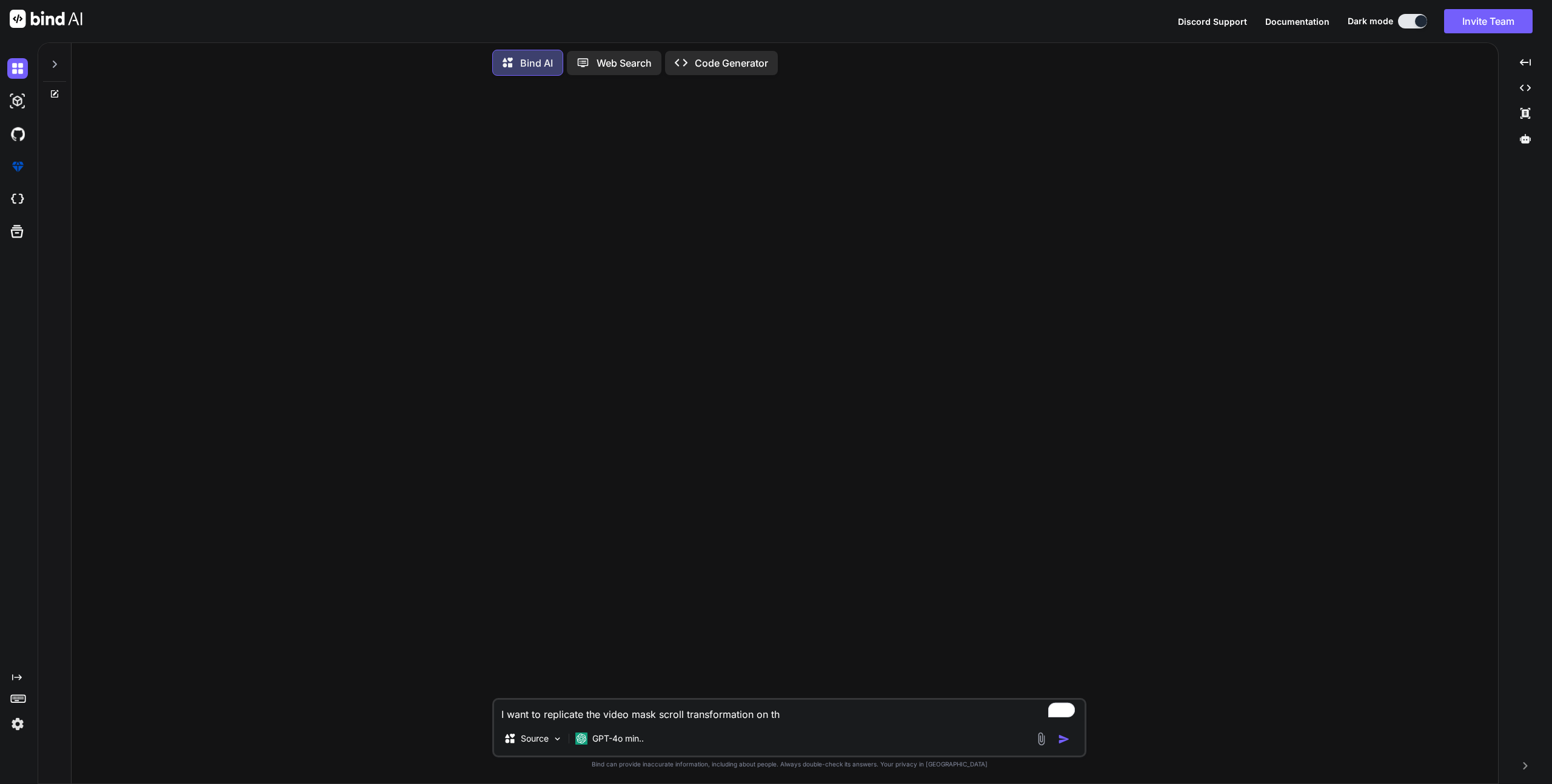
type textarea "I want to replicate the video mask scroll transformation on thi"
type textarea "x"
type textarea "I want to replicate the video mask scroll transformation on thi"
type textarea "x"
type textarea "I want to replicate the video mask scroll transformation on thi p"
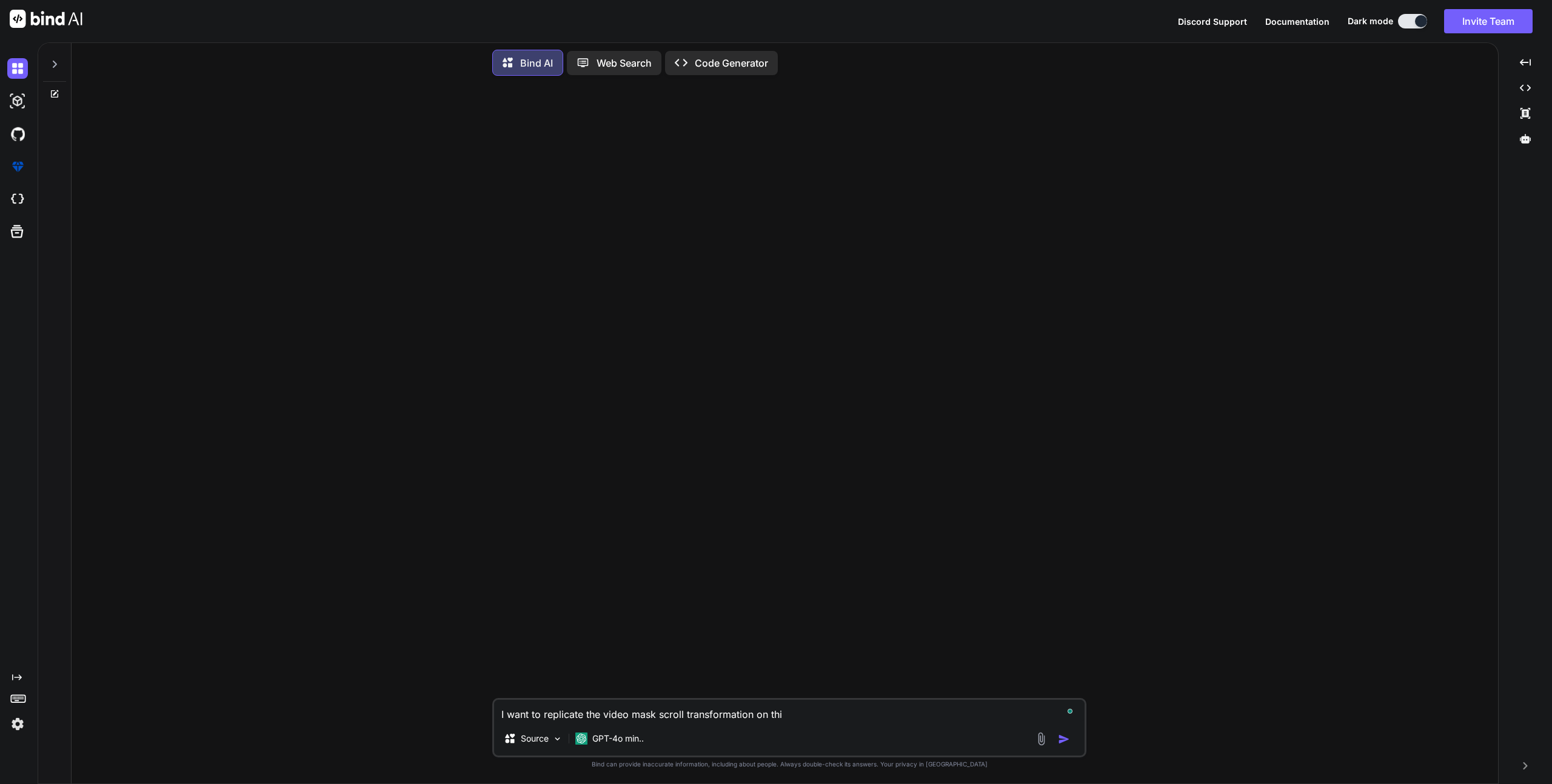
type textarea "x"
type textarea "I want to replicate the video mask scroll transformation on thi pa"
type textarea "x"
type textarea "I want to replicate the video mask scroll transformation on thi pag"
type textarea "x"
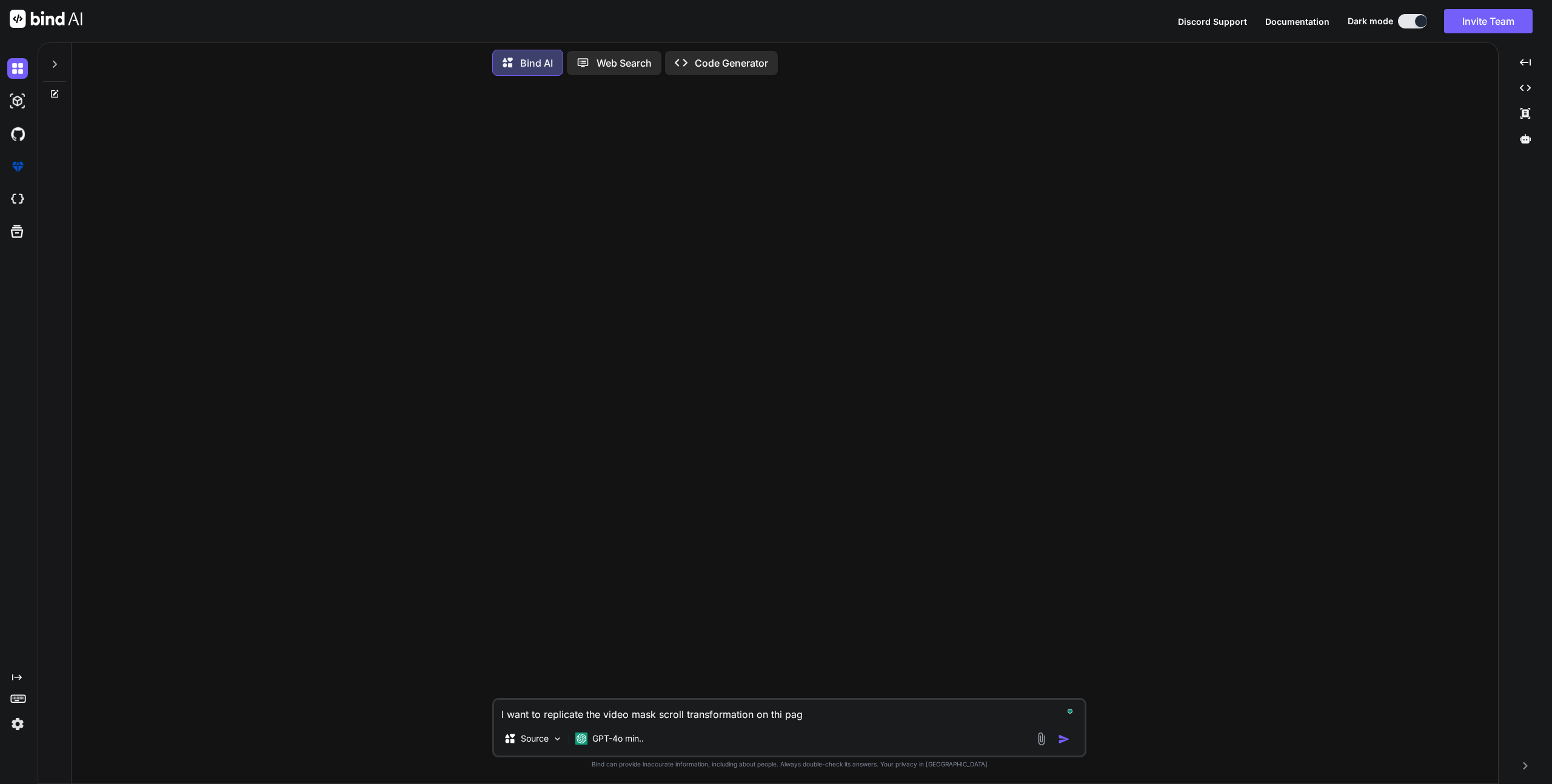
type textarea "I want to replicate the video mask scroll transformation on thi page"
type textarea "x"
type textarea "I want to replicate the video mask scroll transformation on thi page:"
type textarea "x"
type textarea "I want to replicate the video mask scroll transformation on thi page:"
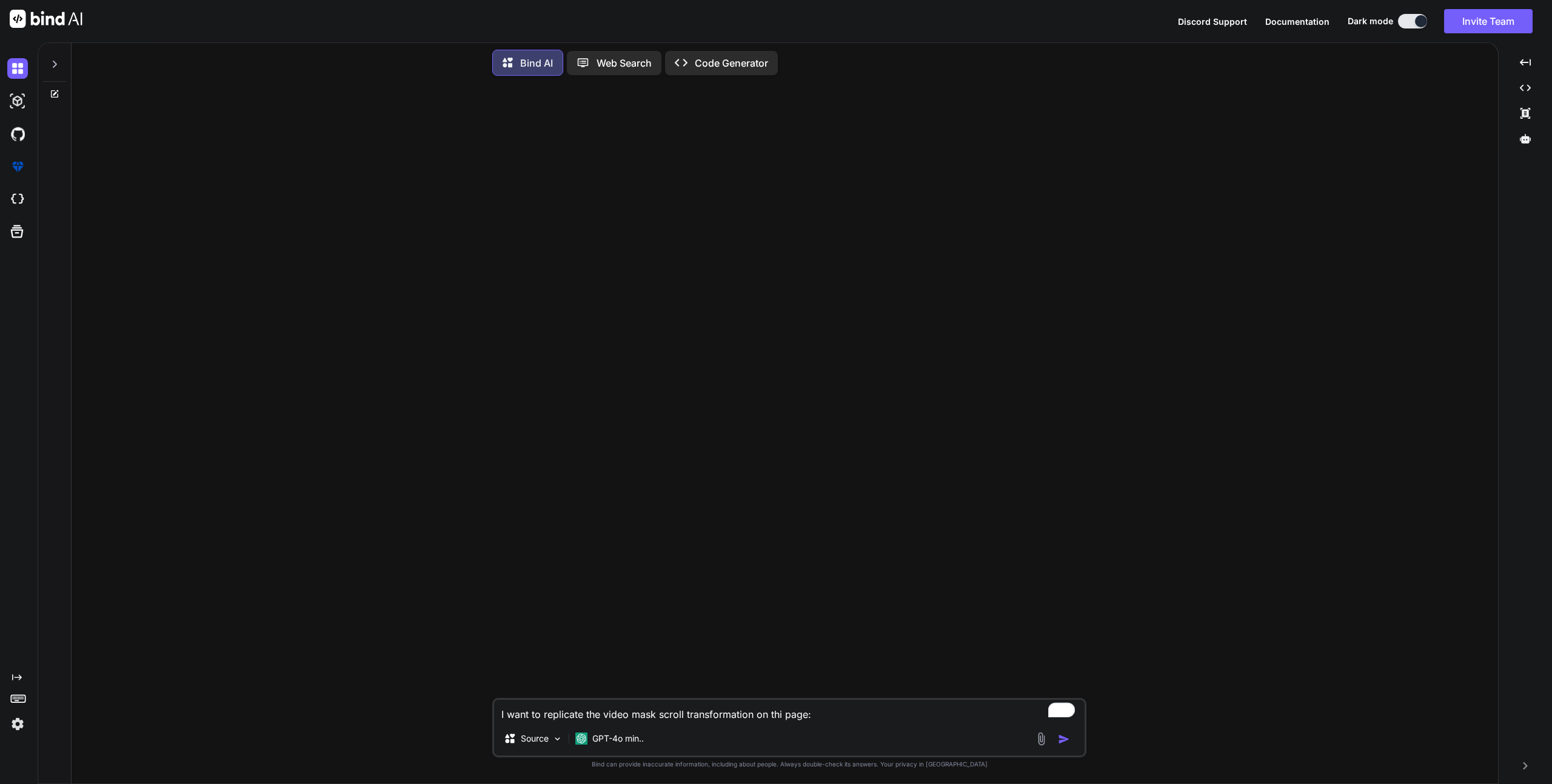
type textarea "x"
paste textarea "[URL][DOMAIN_NAME]"
type textarea "I want to replicate the video mask scroll transformation on thi page: [URL][DOM…"
type textarea "x"
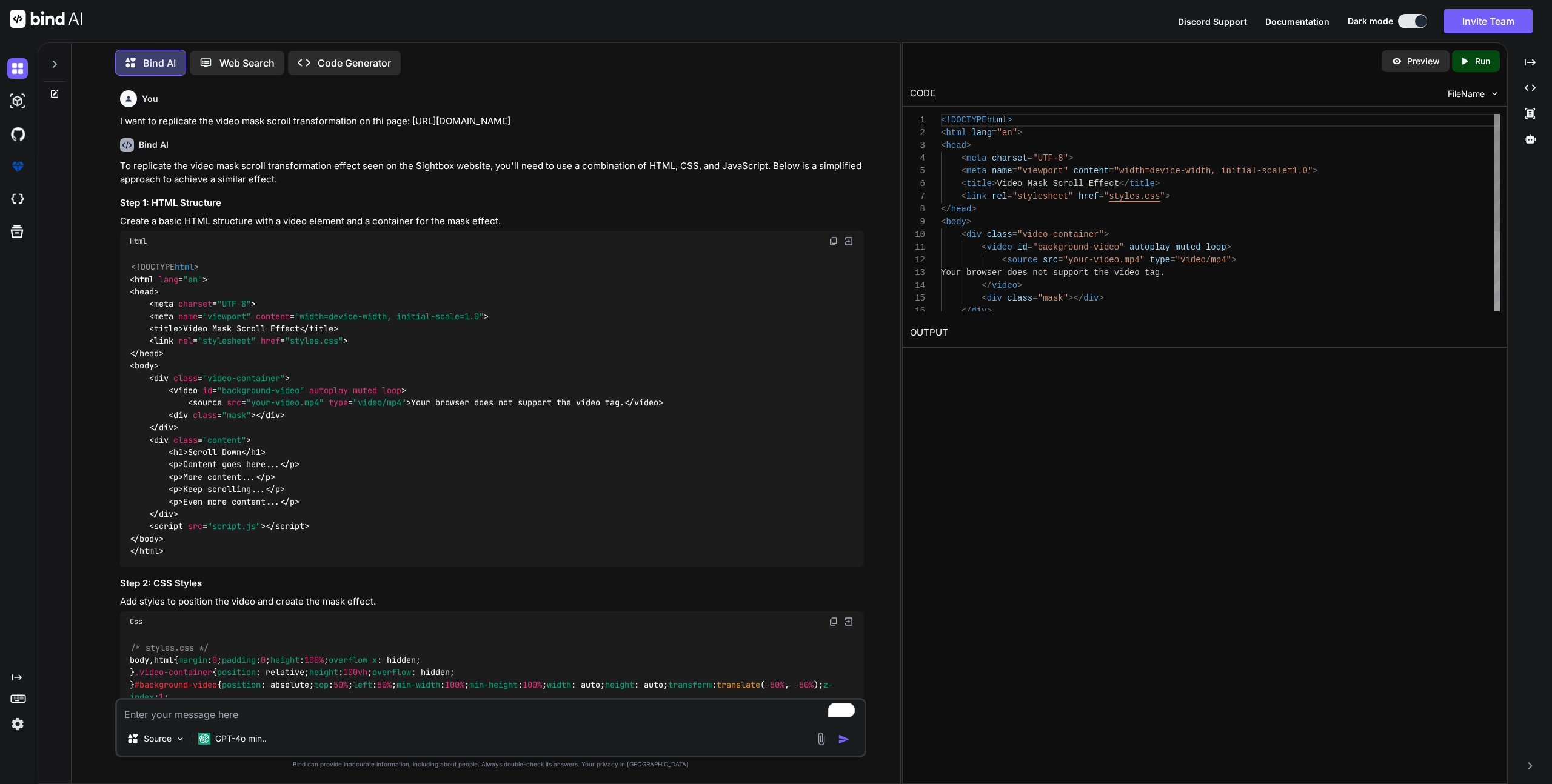
type textarea "x"
click at [1120, 522] on div "Preview Created with Pixso. Run CODE FileName 1 2 3 4 5 6 7 8 9 10 11 12 13 14 …" at bounding box center [1205, 413] width 606 height 742
click at [1488, 58] on p "Run" at bounding box center [1483, 61] width 15 height 12
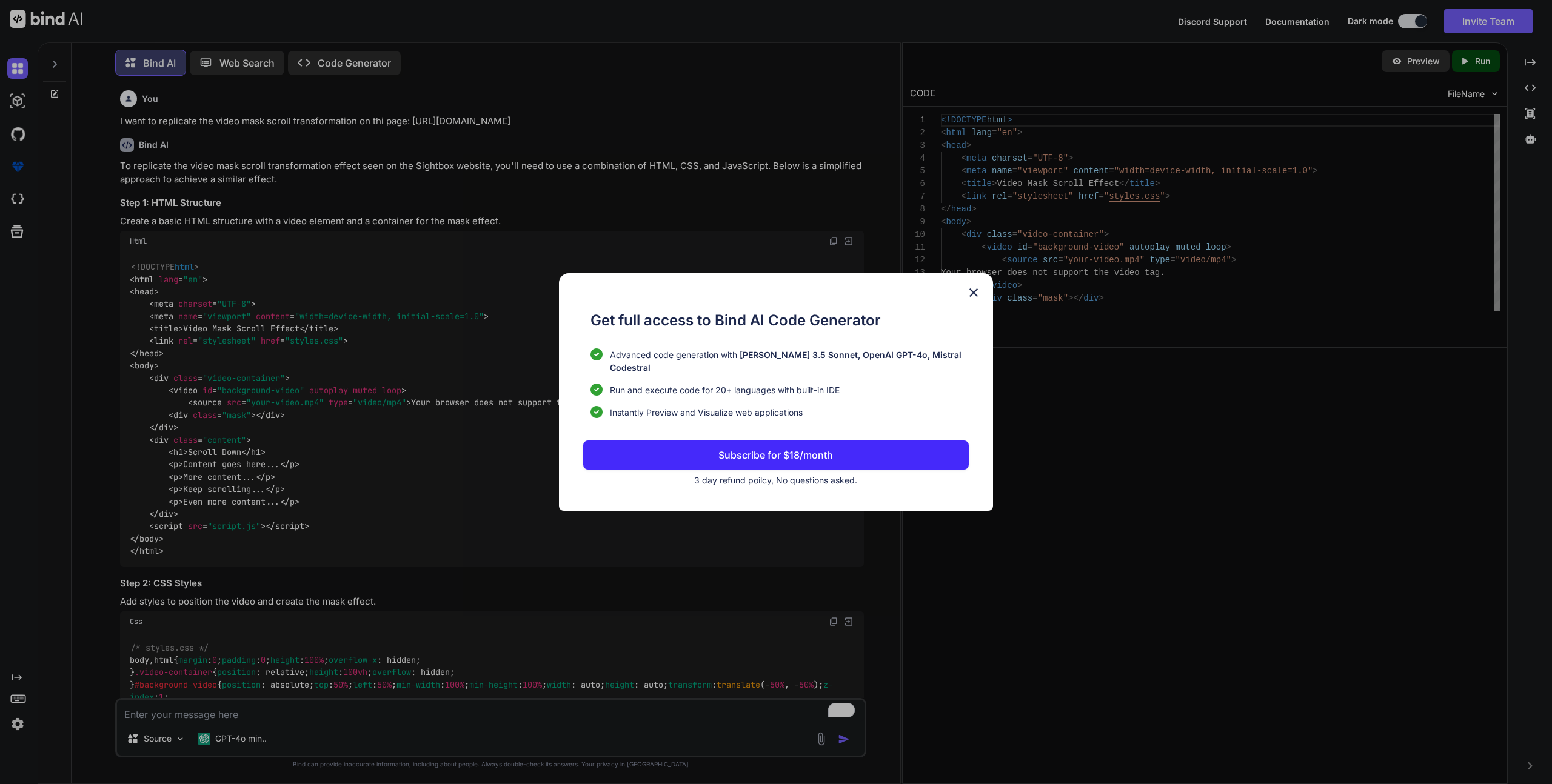
click at [972, 299] on img at bounding box center [973, 292] width 15 height 15
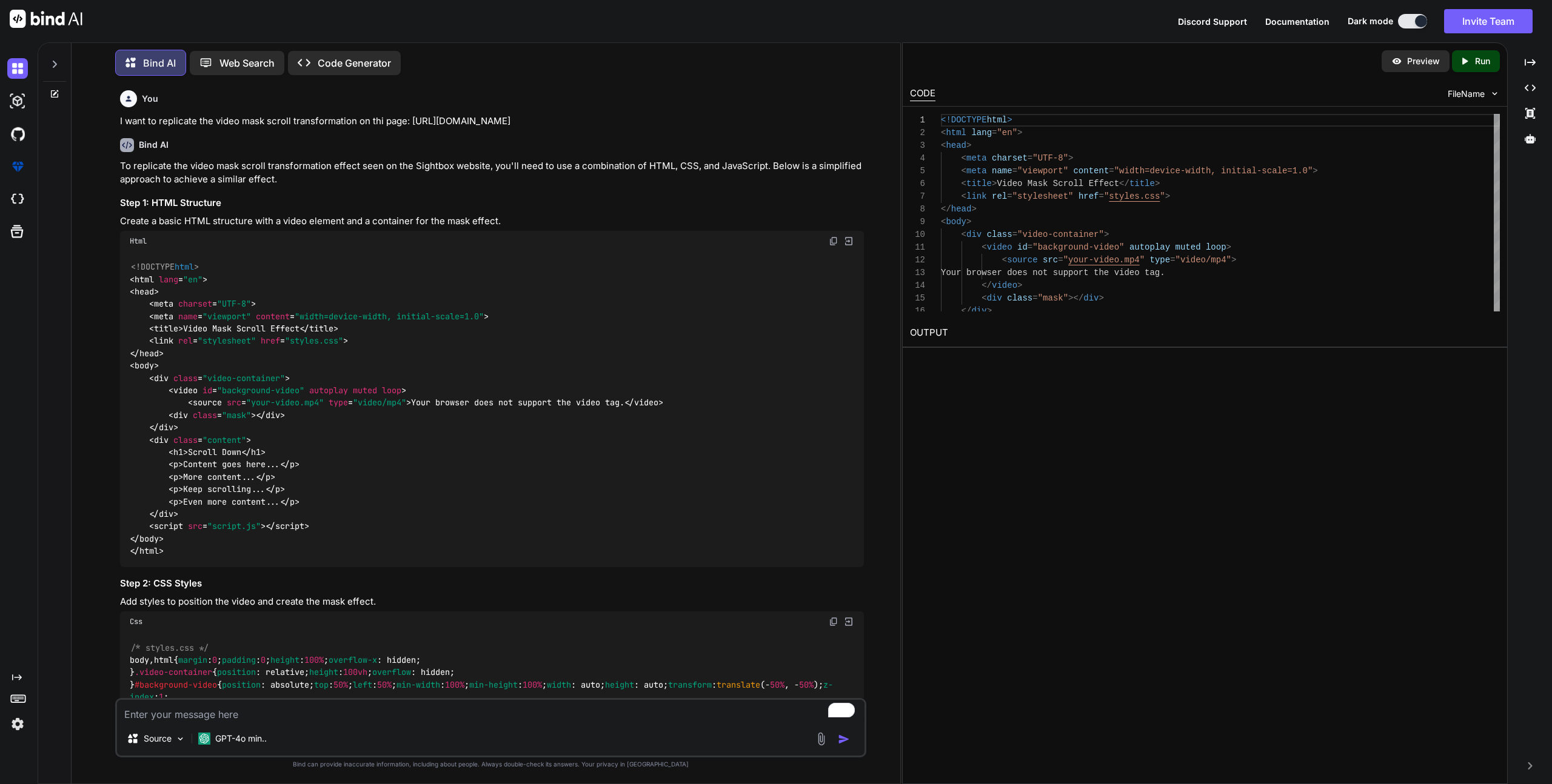
click at [167, 377] on span "div" at bounding box center [161, 378] width 15 height 11
click at [157, 378] on span "div" at bounding box center [161, 378] width 15 height 11
drag, startPoint x: 1197, startPoint y: 349, endPoint x: 1188, endPoint y: 421, distance: 72.6
click at [1198, 451] on div "Preview Created with Pixso. Run CODE FileName 1 2 3 4 5 6 7 8 9 10 11 12 13 14 …" at bounding box center [1205, 413] width 606 height 742
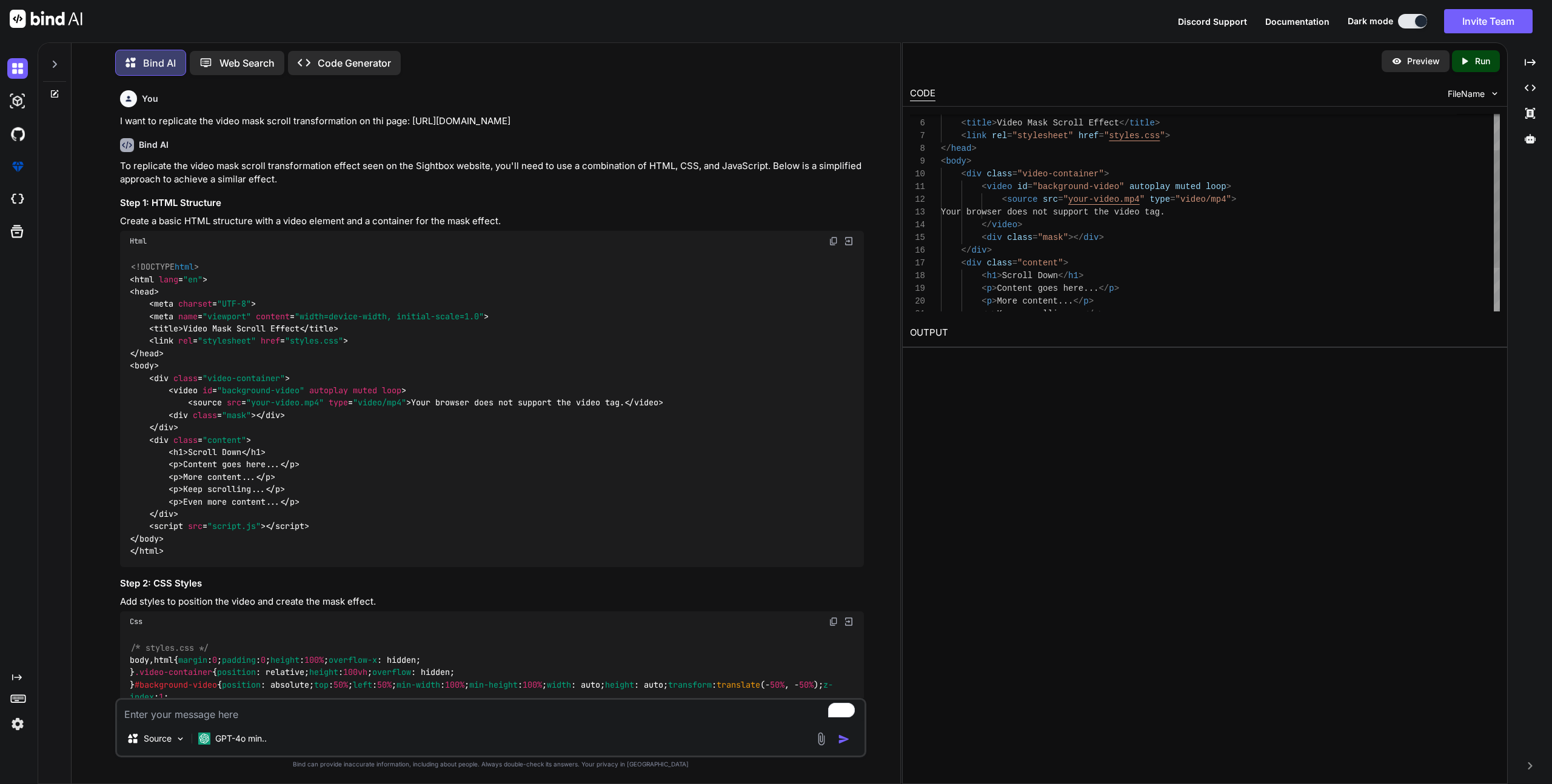
type textarea "<!DOCTYPE html> <html lang="en"> <head> <meta charset="UTF-8"> <meta name="view…"
click at [975, 174] on div "< video id = "background-video" autoplay muted loop > < source src = " your-vid…" at bounding box center [1220, 218] width 559 height 331
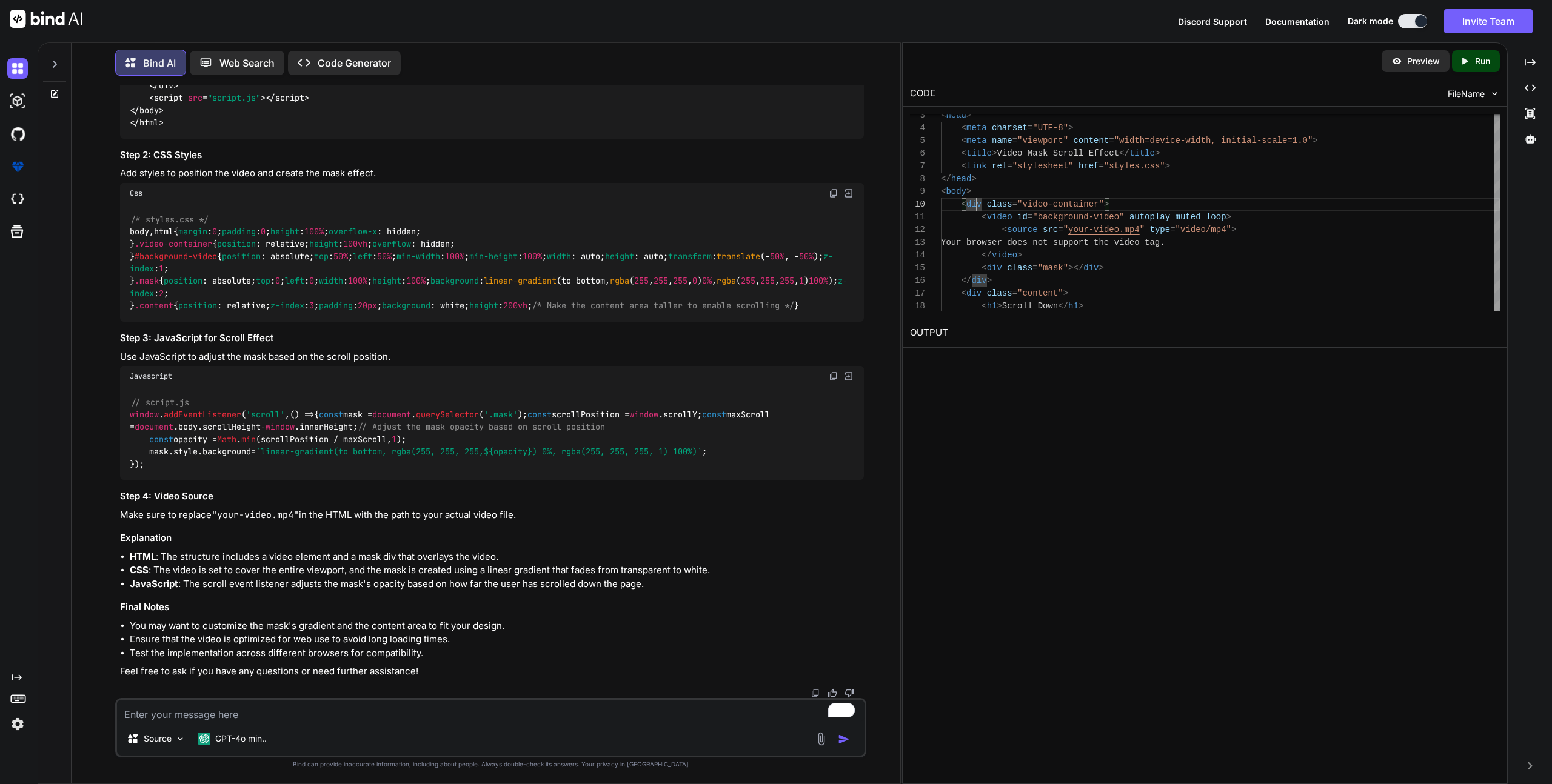
scroll to position [935, 0]
